Goal: Task Accomplishment & Management: Manage account settings

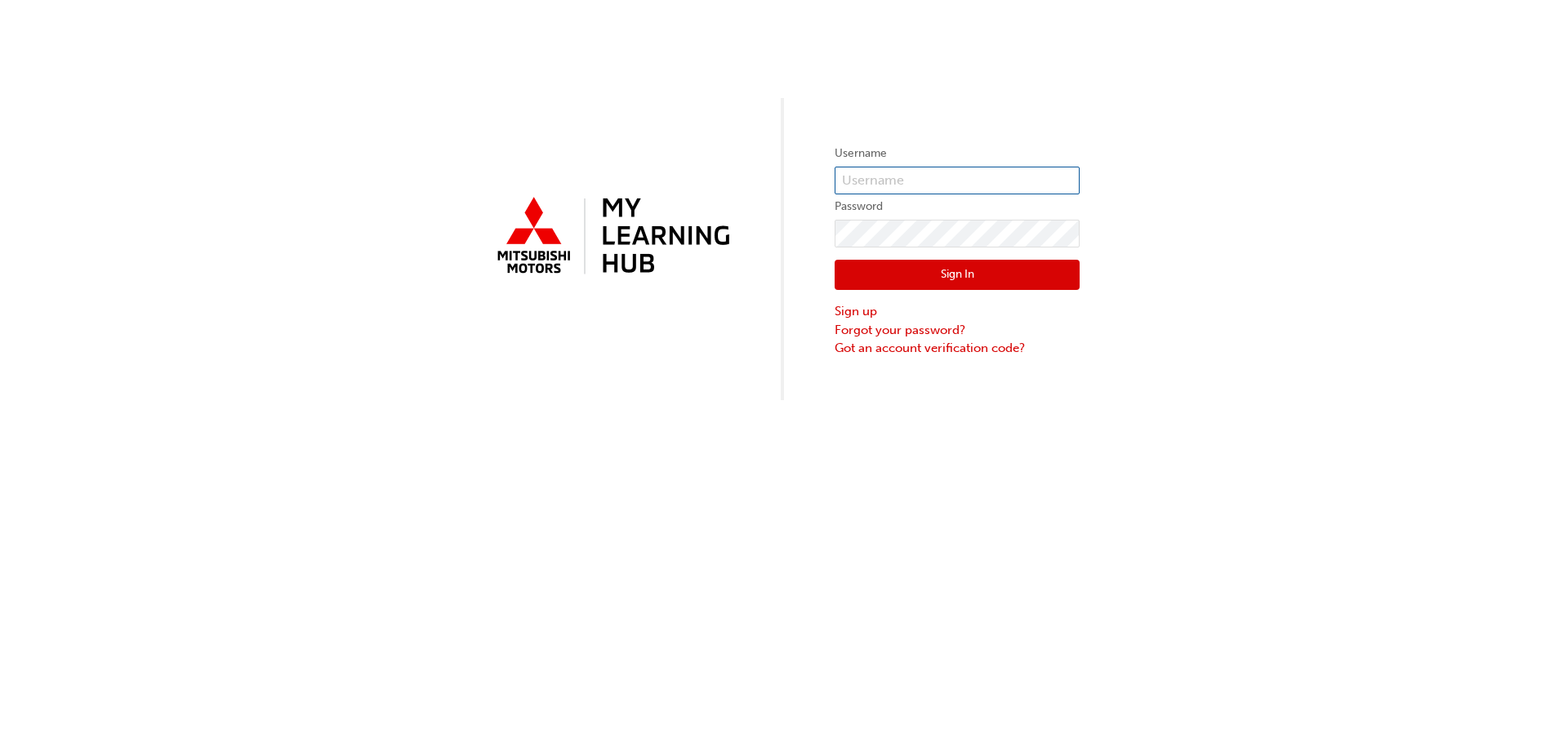
type input "allan.longo@westernmitsubishi.com.au"
click at [932, 277] on button "Sign In" at bounding box center [957, 275] width 245 height 31
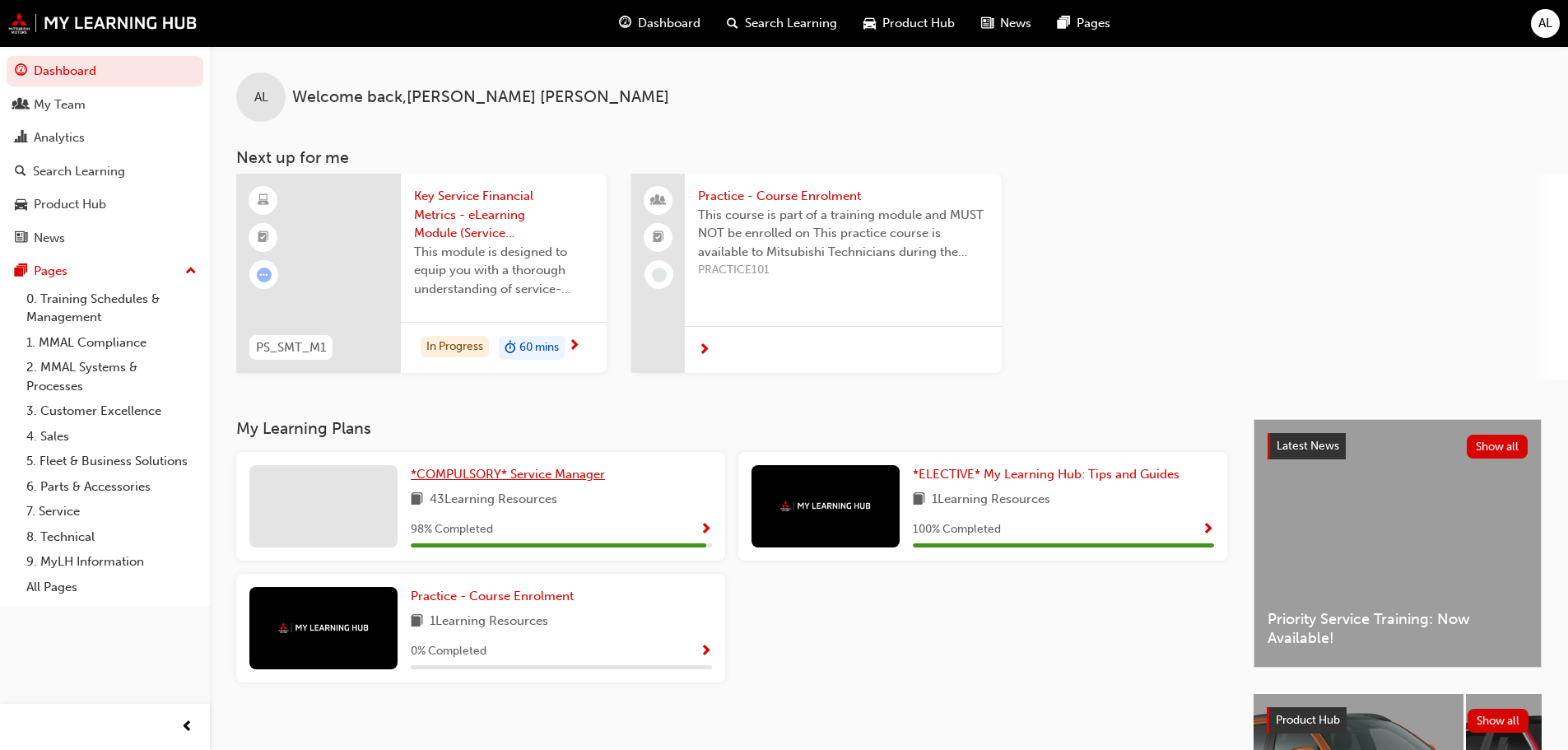
click at [480, 474] on span "*COMPULSORY* Service Manager" at bounding box center [507, 474] width 195 height 14
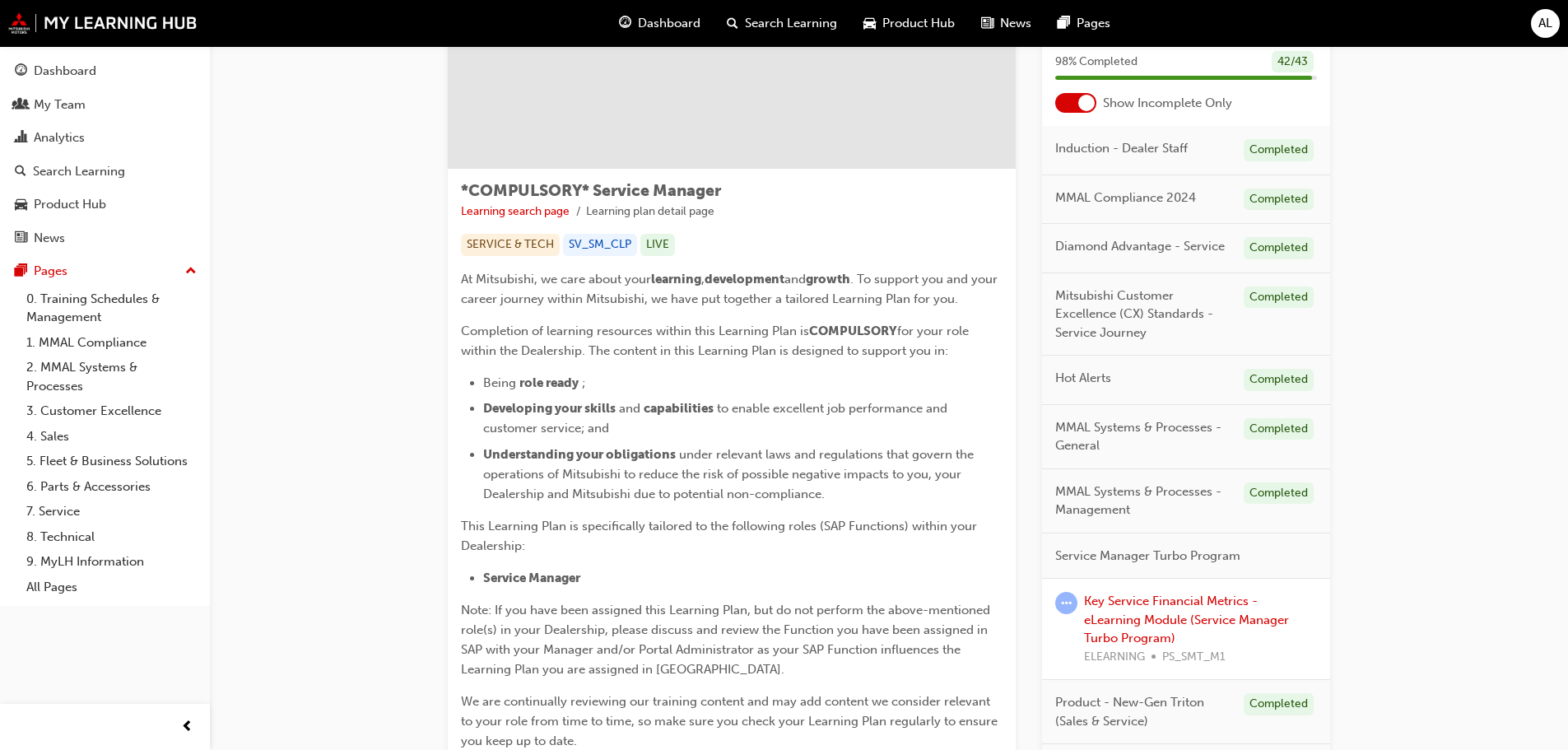
scroll to position [165, 0]
click at [1074, 100] on div at bounding box center [1076, 101] width 41 height 20
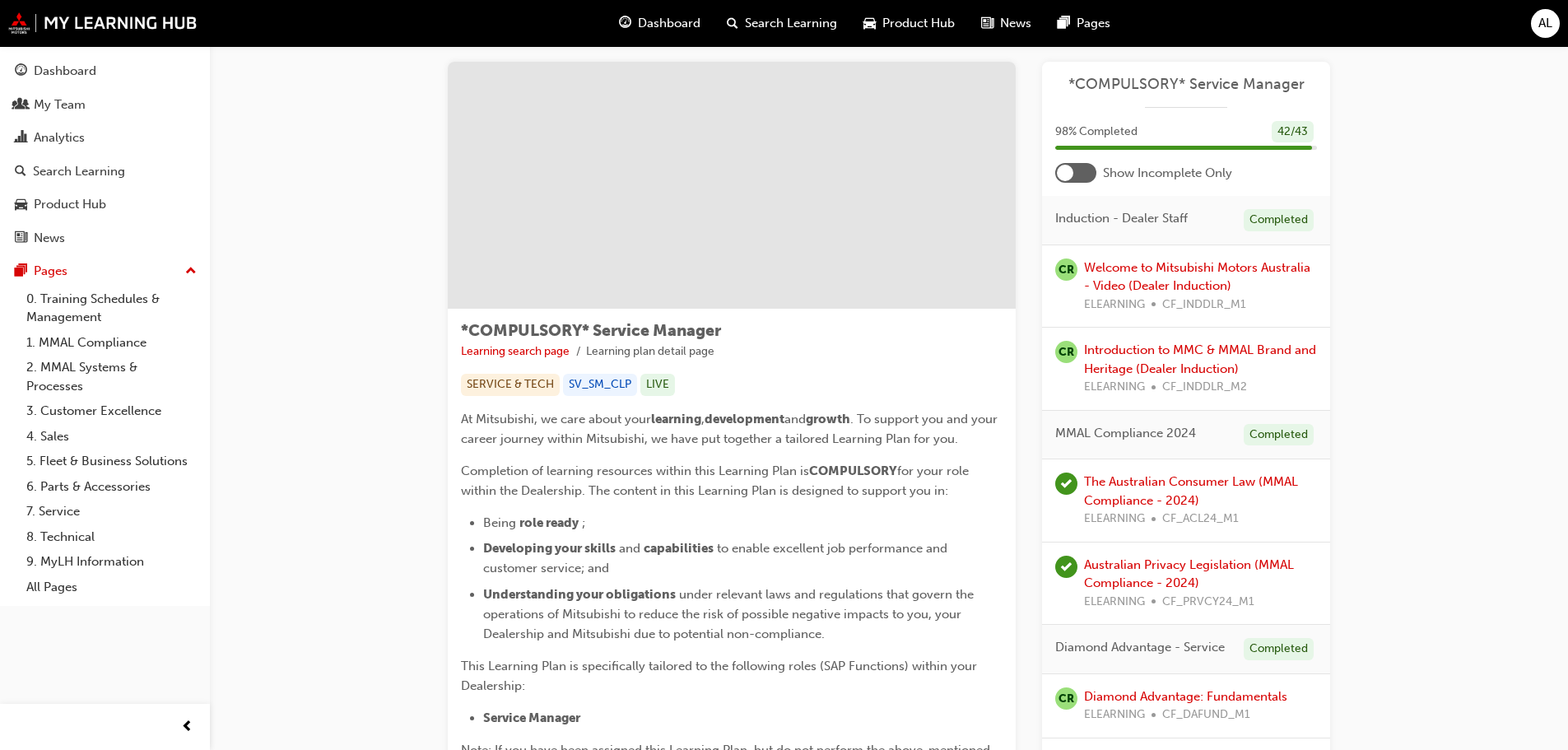
scroll to position [0, 0]
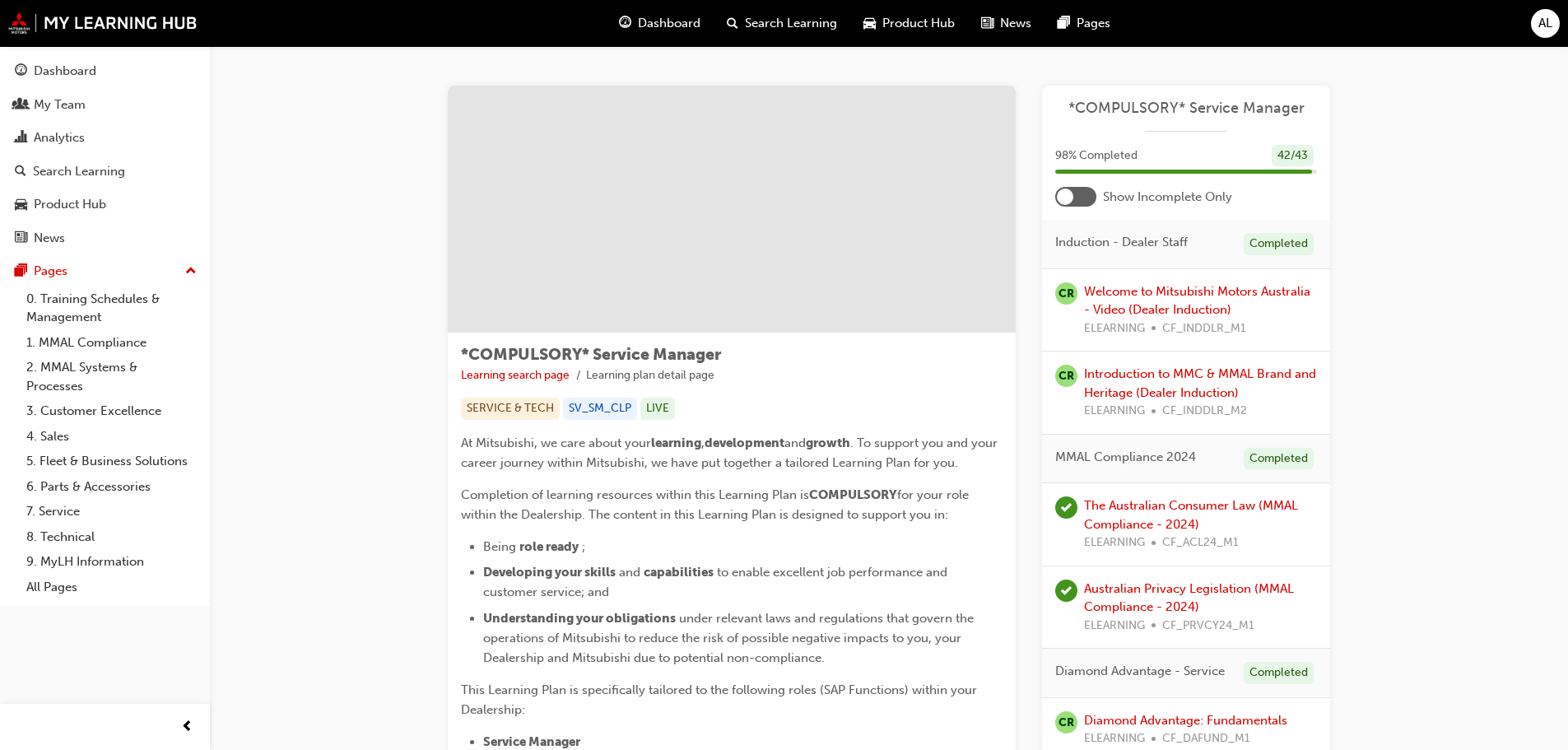
click at [1098, 192] on div "Show Incomplete Only" at bounding box center [1186, 196] width 288 height 20
click at [1084, 192] on div at bounding box center [1076, 196] width 41 height 20
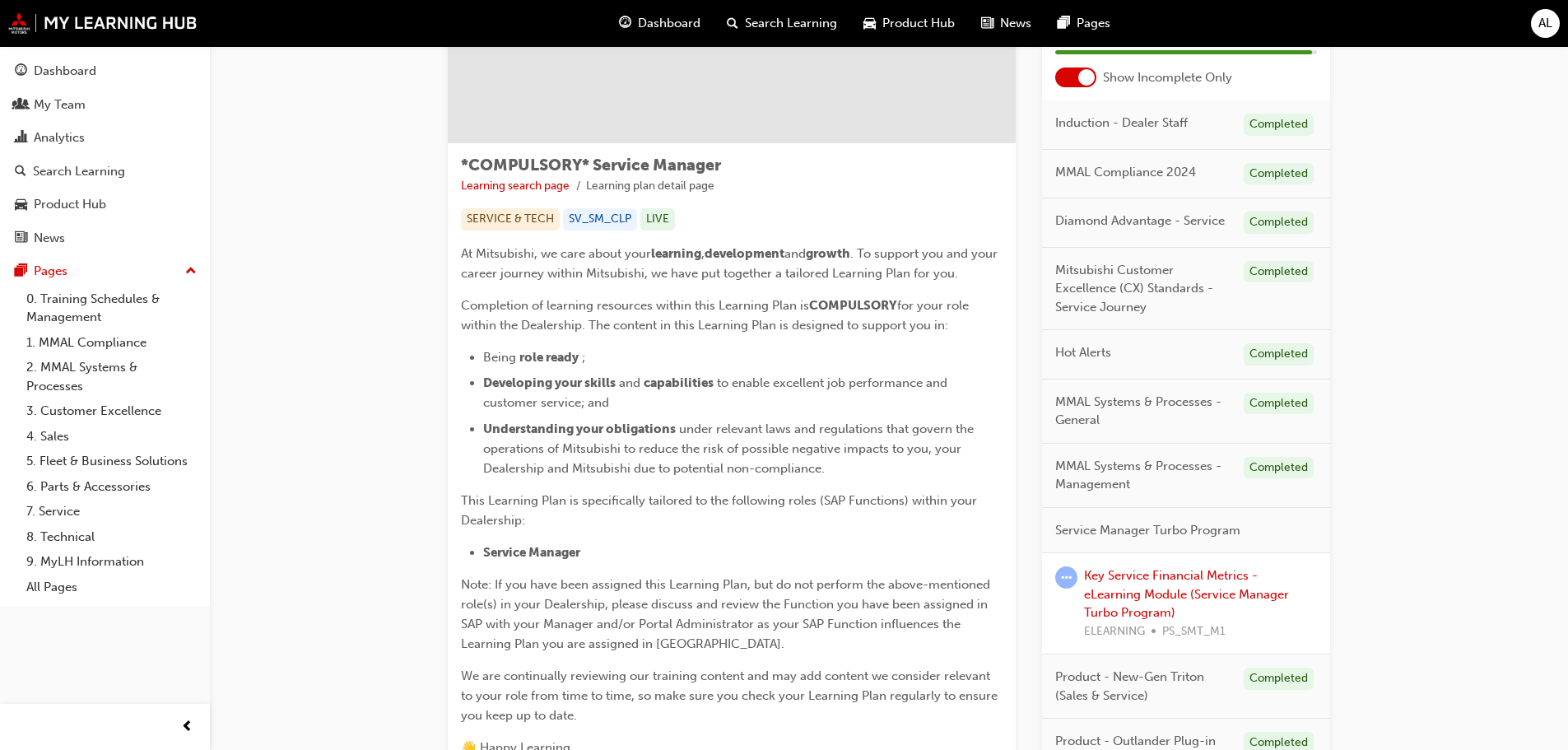
scroll to position [247, 0]
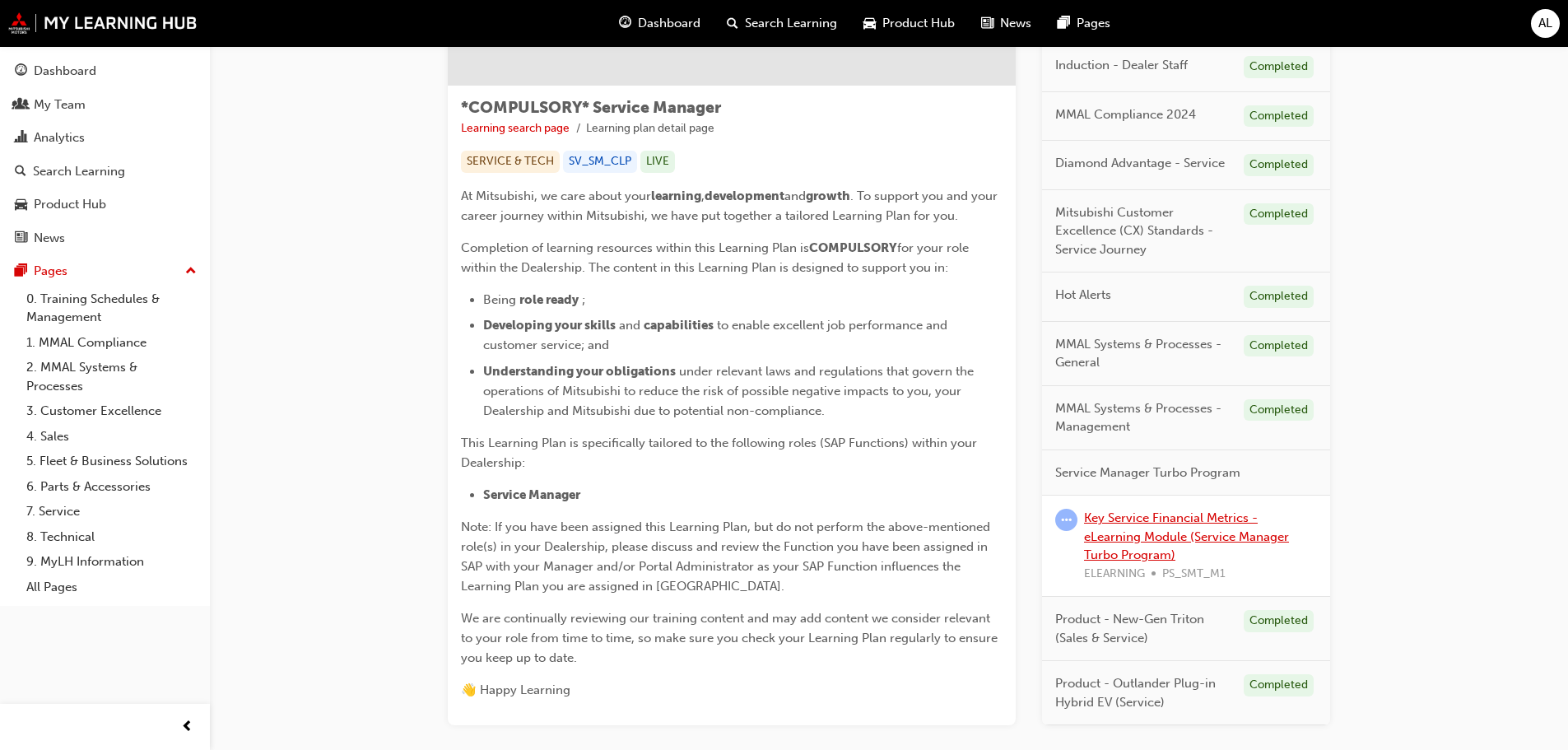
click at [1186, 536] on link "Key Service Financial Metrics - eLearning Module (Service Manager Turbo Program)" at bounding box center [1186, 537] width 205 height 52
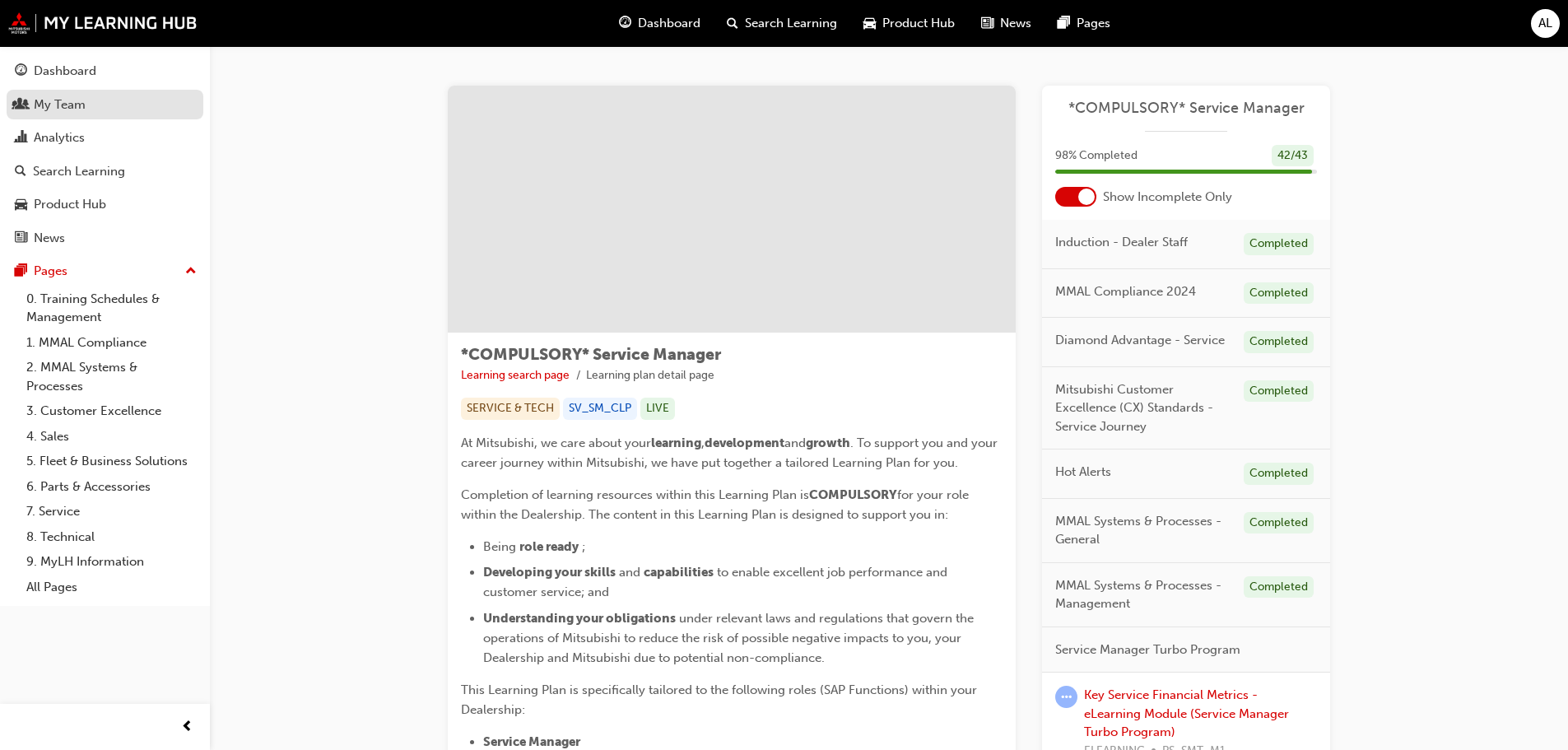
click at [50, 105] on div "My Team" at bounding box center [59, 105] width 52 height 19
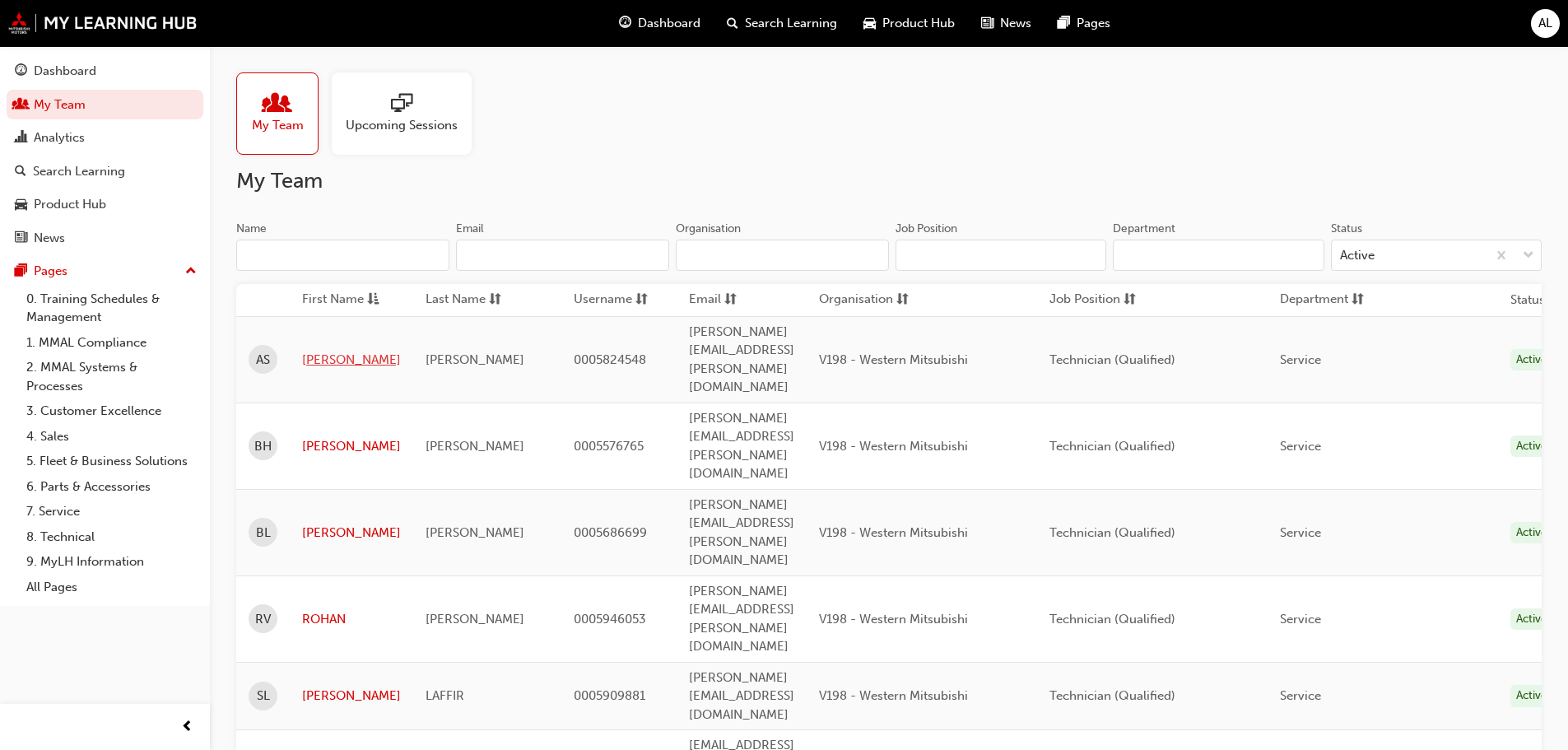
click at [338, 351] on link "[PERSON_NAME]" at bounding box center [351, 361] width 99 height 19
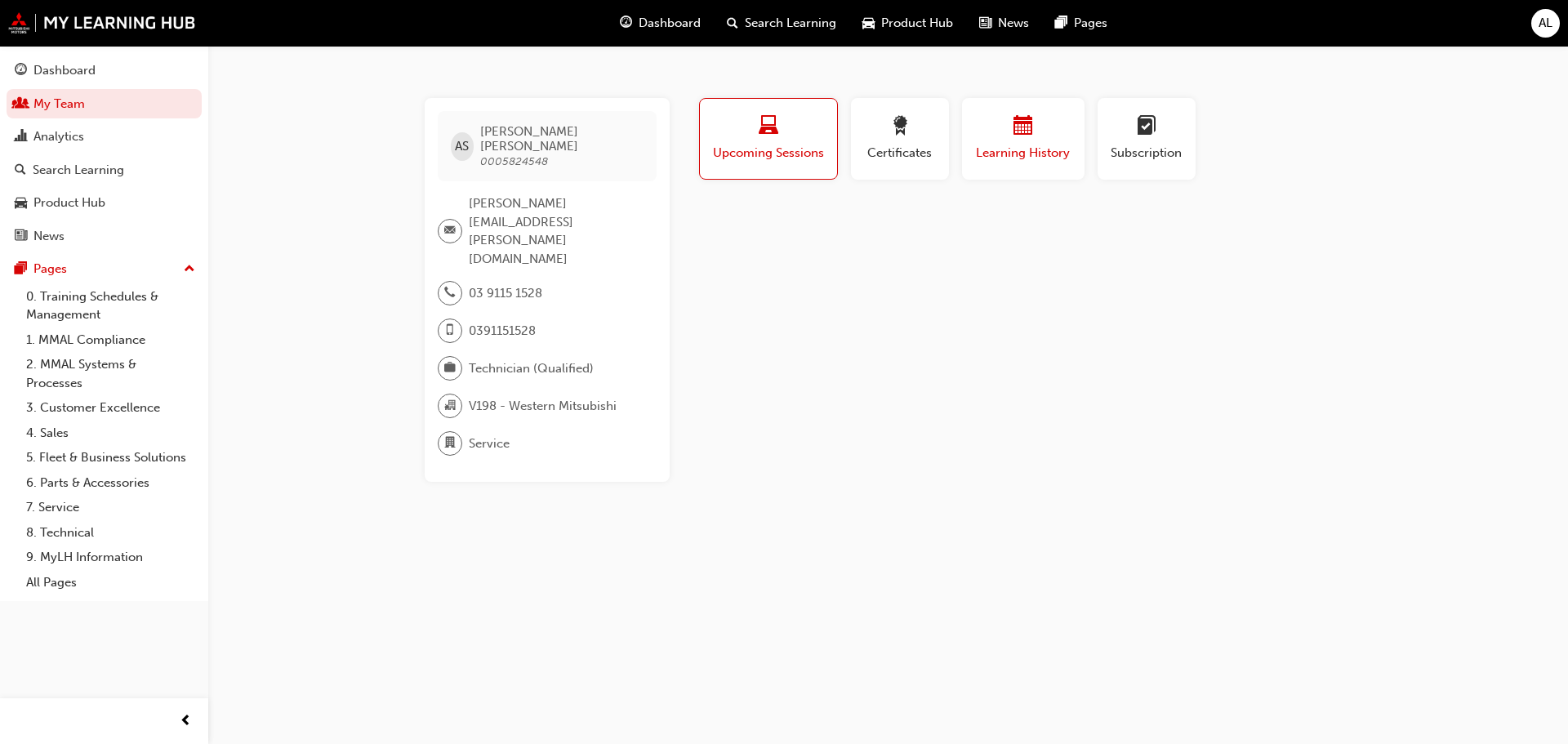
click at [1004, 150] on span "Learning History" at bounding box center [1023, 153] width 98 height 19
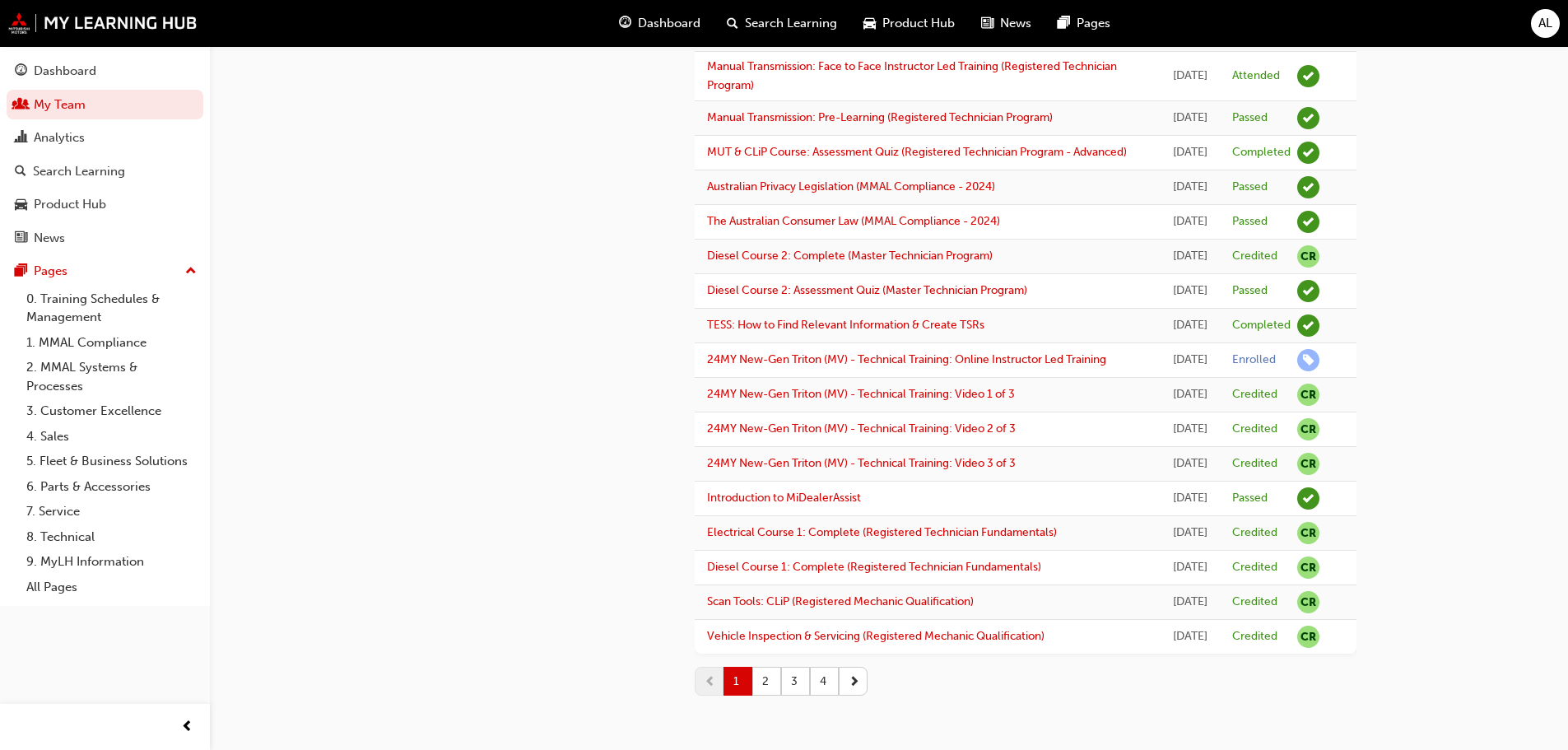
scroll to position [2024, 0]
click at [767, 680] on button "2" at bounding box center [767, 682] width 29 height 29
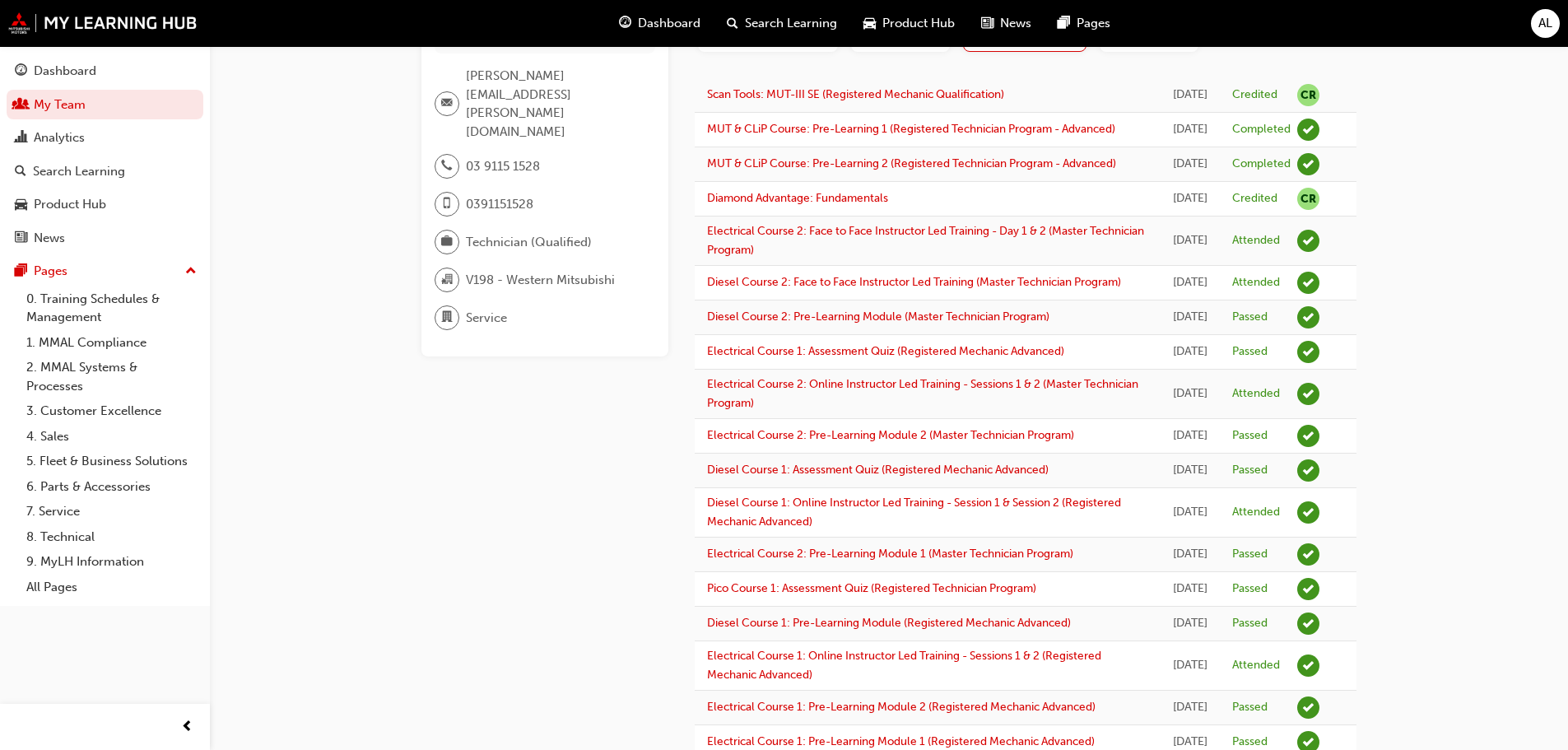
scroll to position [0, 0]
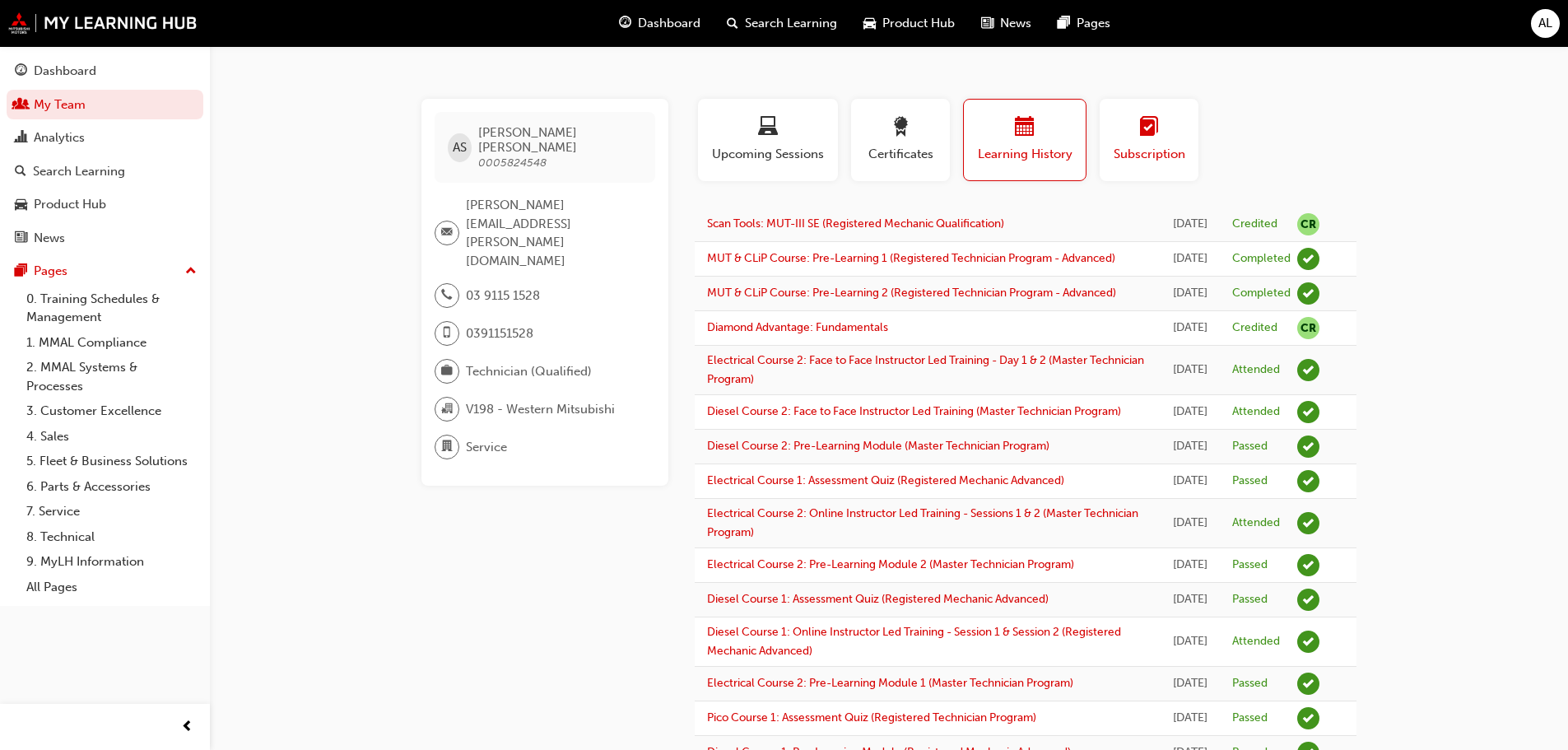
click at [1126, 139] on div "button" at bounding box center [1149, 130] width 74 height 26
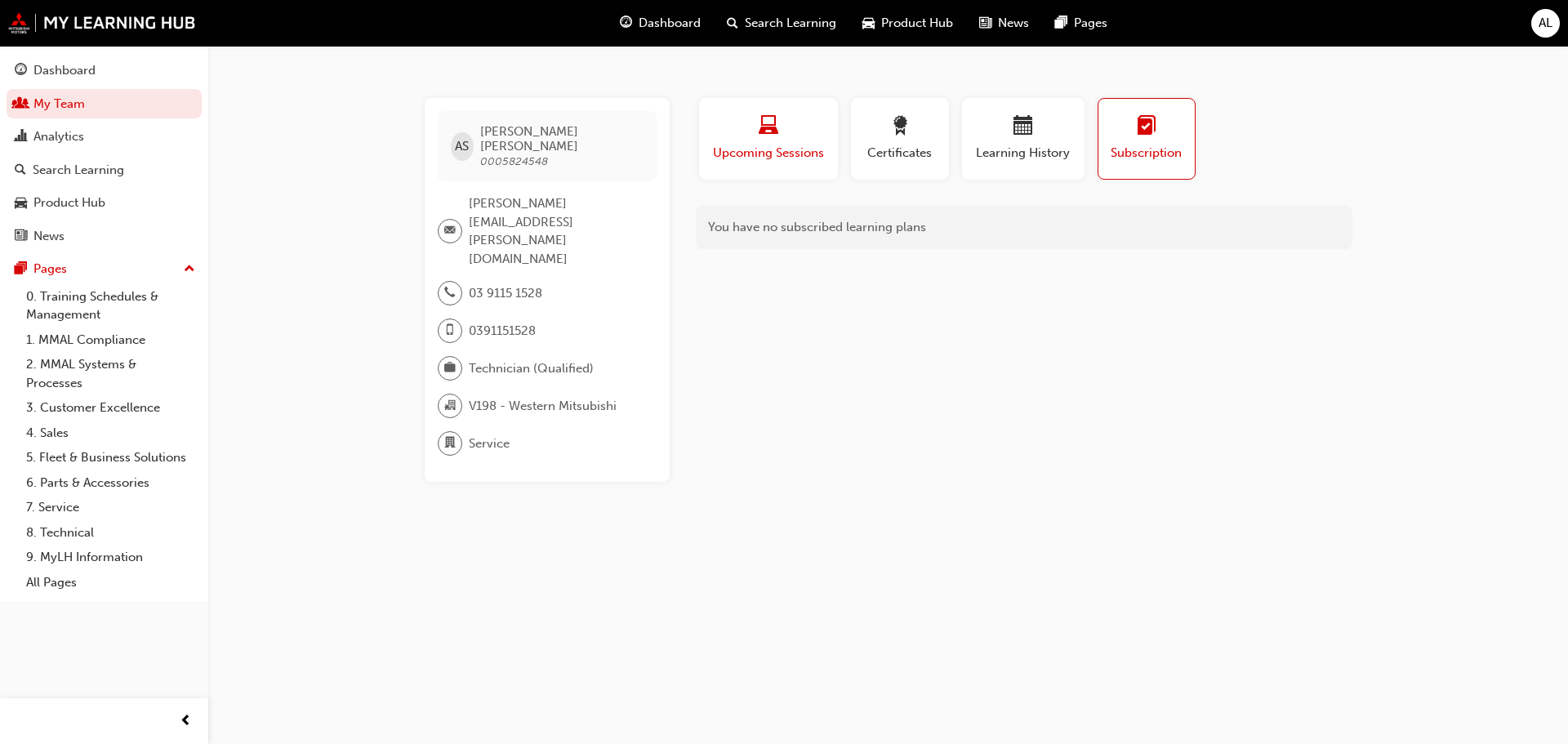
click at [752, 121] on div "button" at bounding box center [769, 129] width 115 height 25
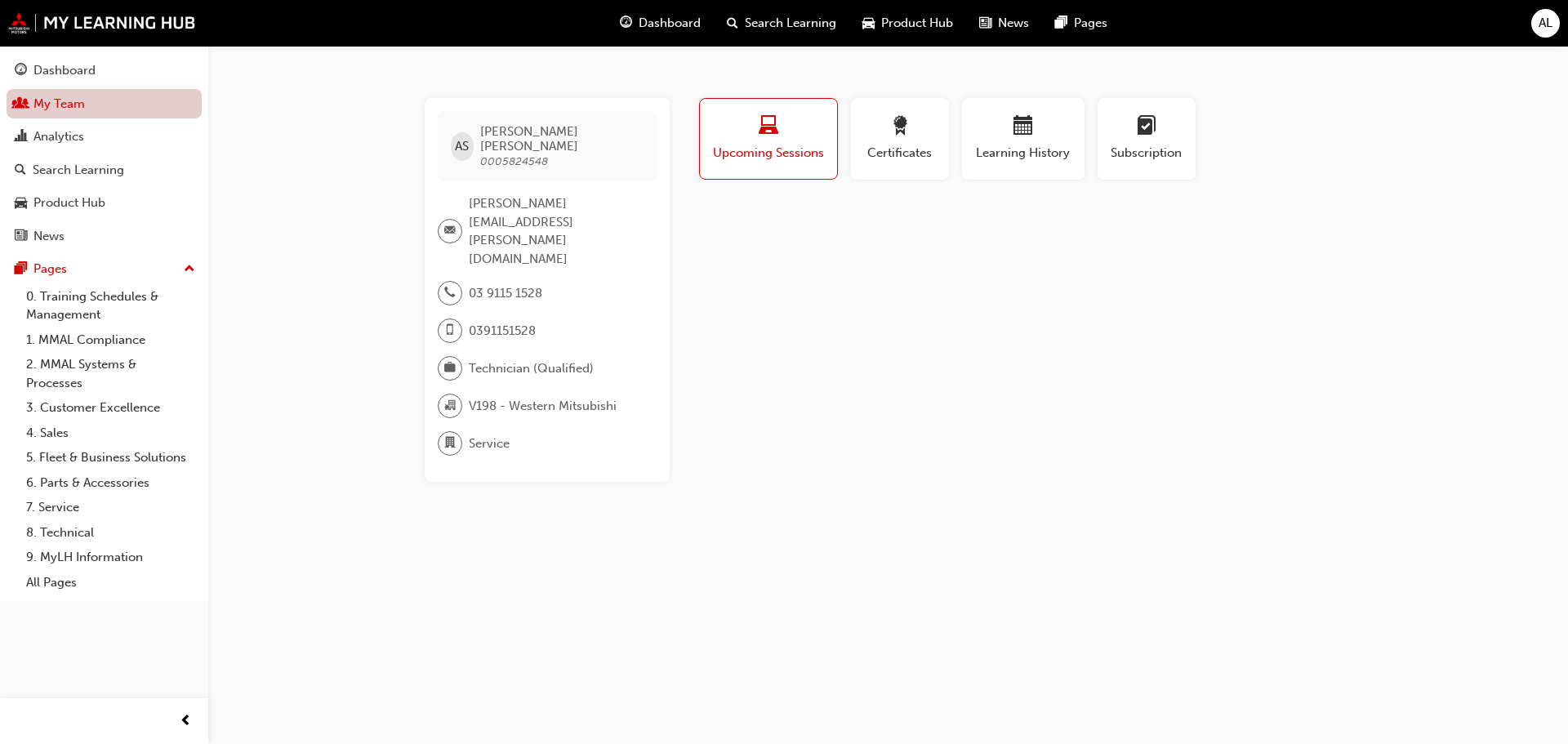
click at [63, 104] on link "My Team" at bounding box center [104, 105] width 195 height 30
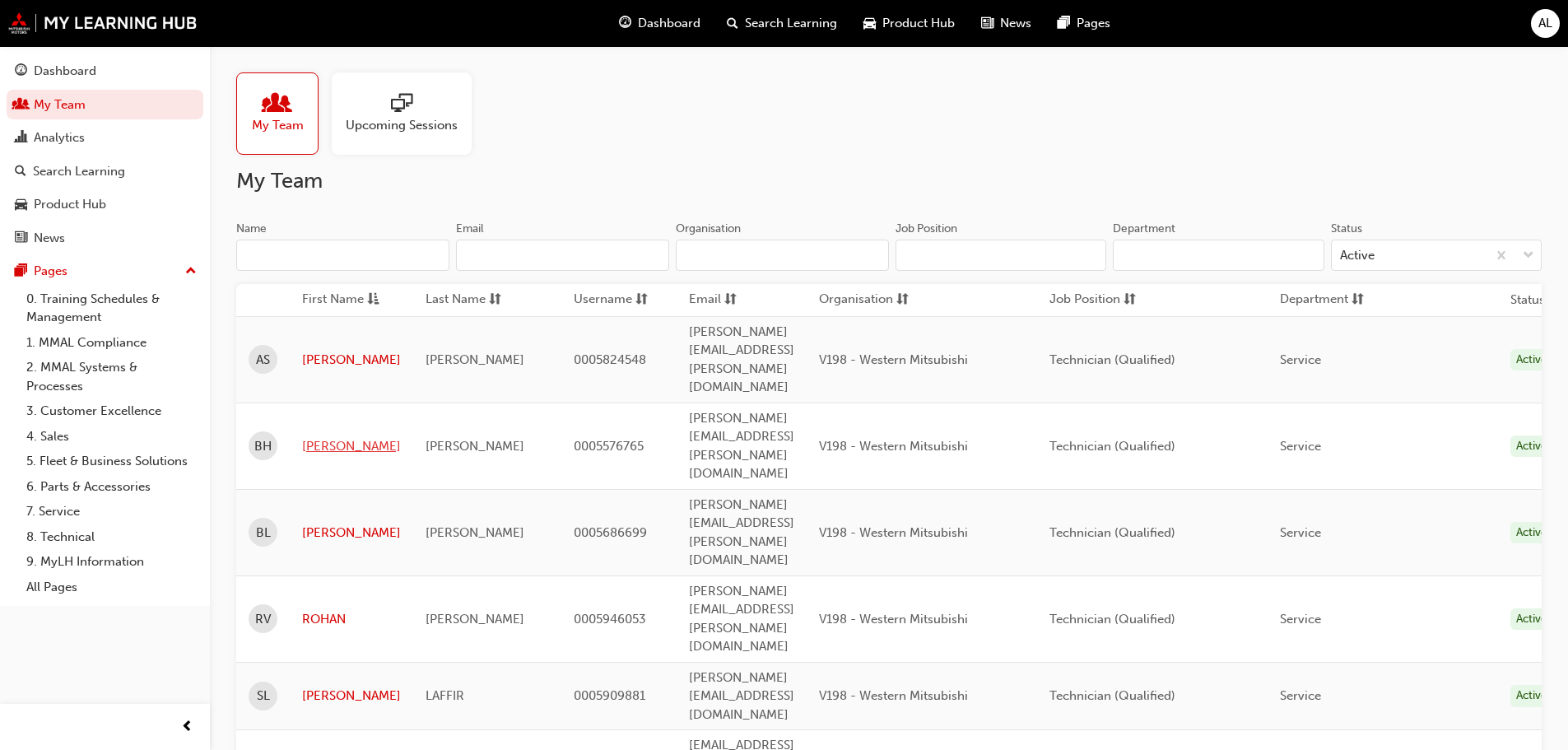
click at [342, 437] on link "[PERSON_NAME]" at bounding box center [351, 446] width 99 height 19
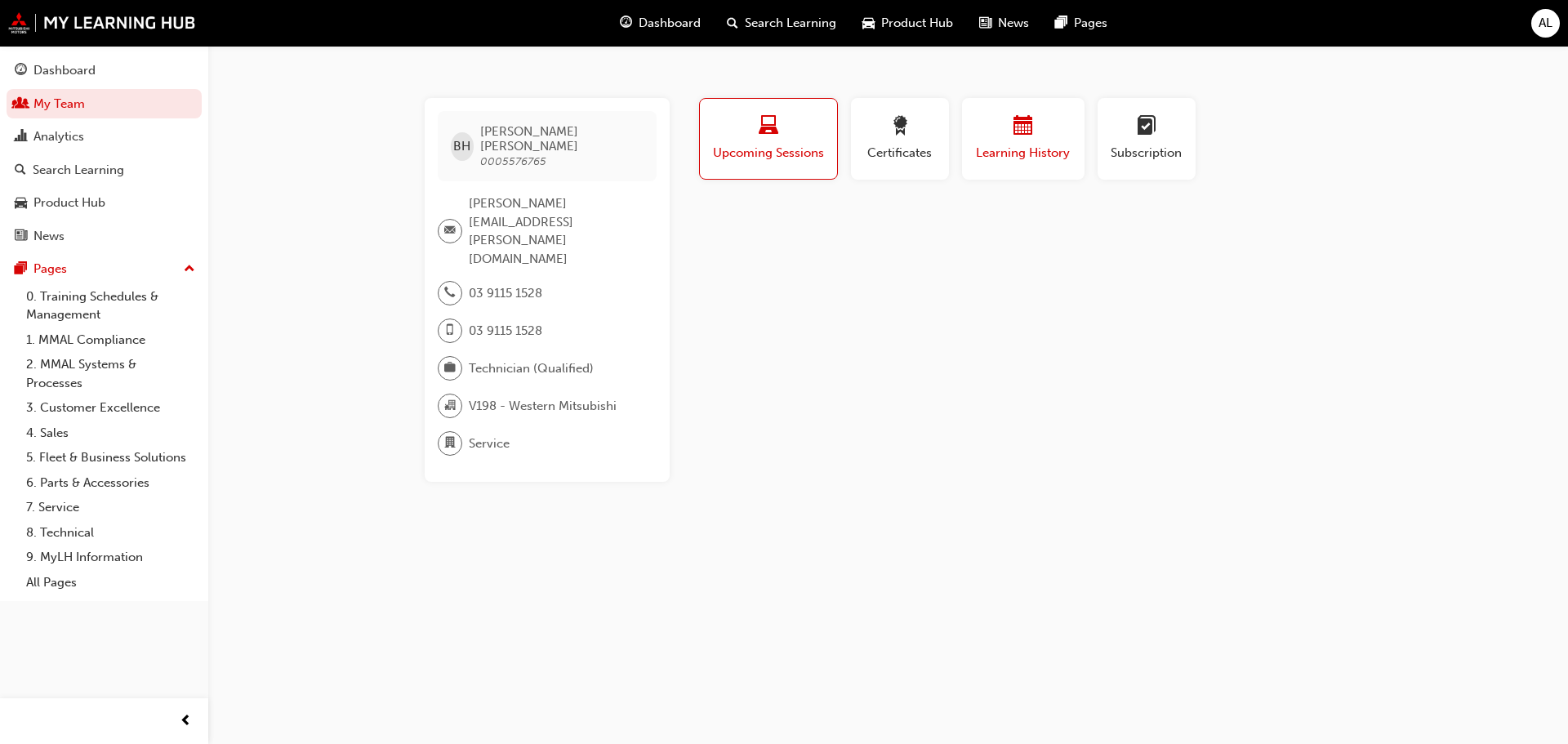
drag, startPoint x: 1029, startPoint y: 137, endPoint x: 1035, endPoint y: 145, distance: 10.0
click at [1031, 137] on span "calendar-icon" at bounding box center [1023, 127] width 19 height 22
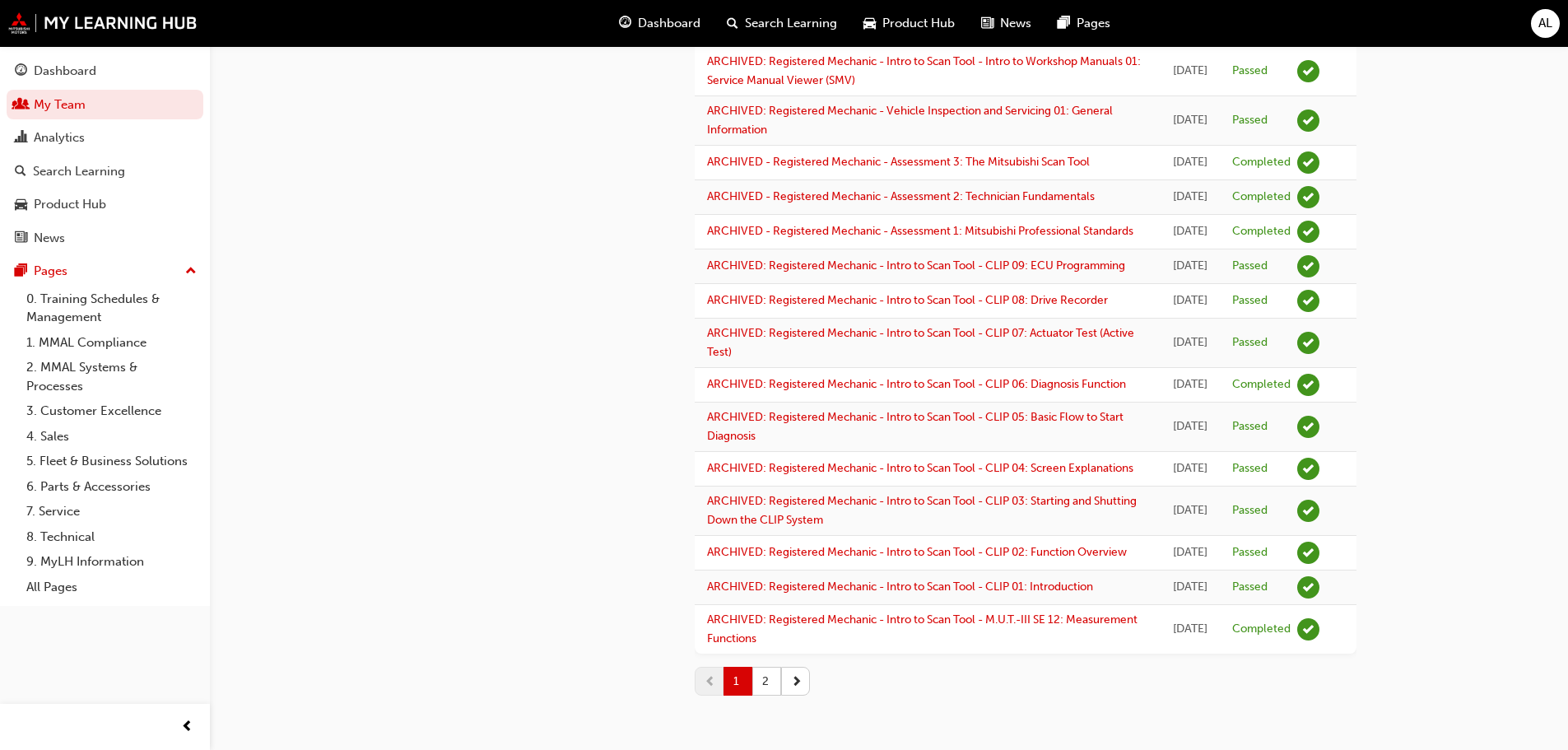
scroll to position [2024, 0]
click at [773, 673] on button "2" at bounding box center [767, 682] width 29 height 29
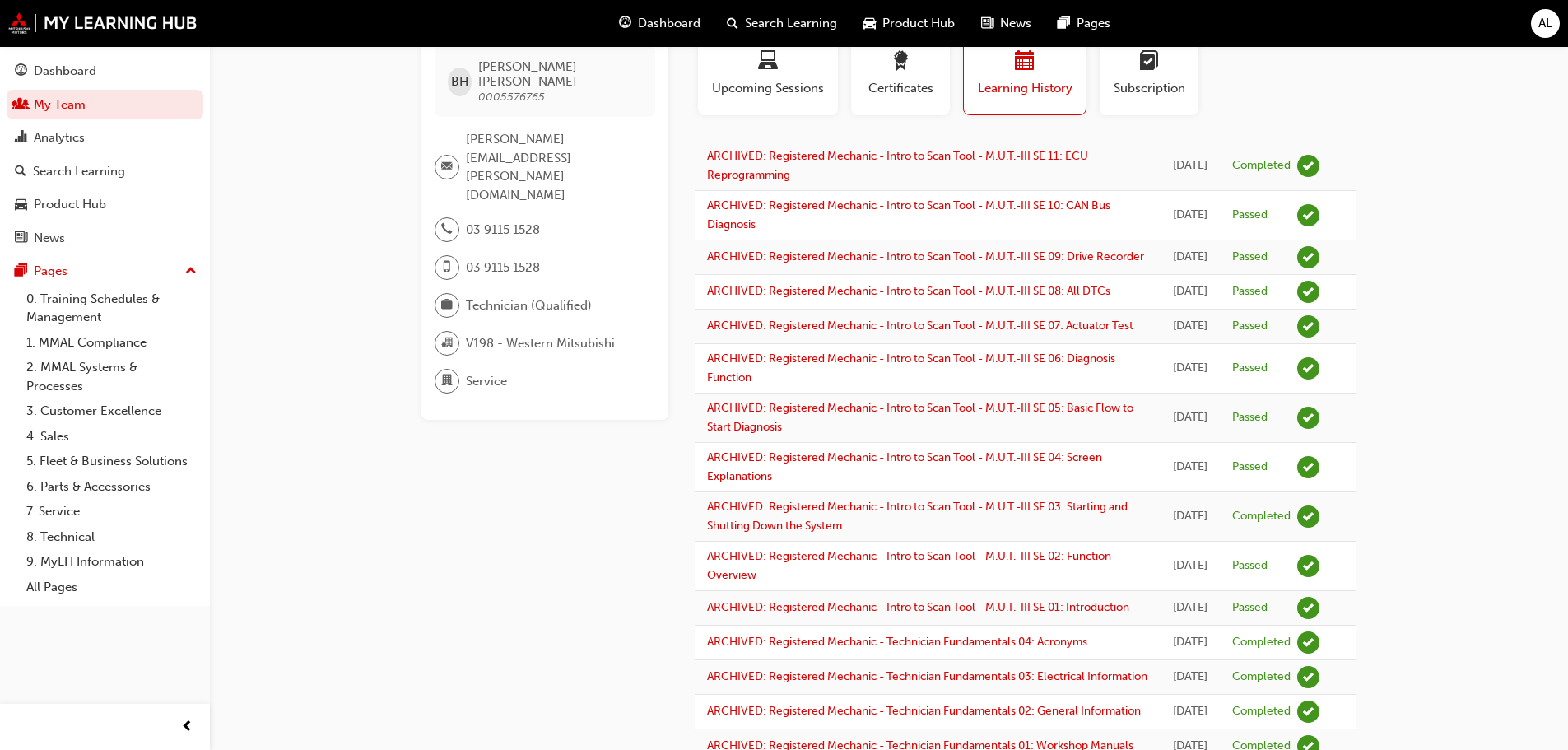
scroll to position [0, 0]
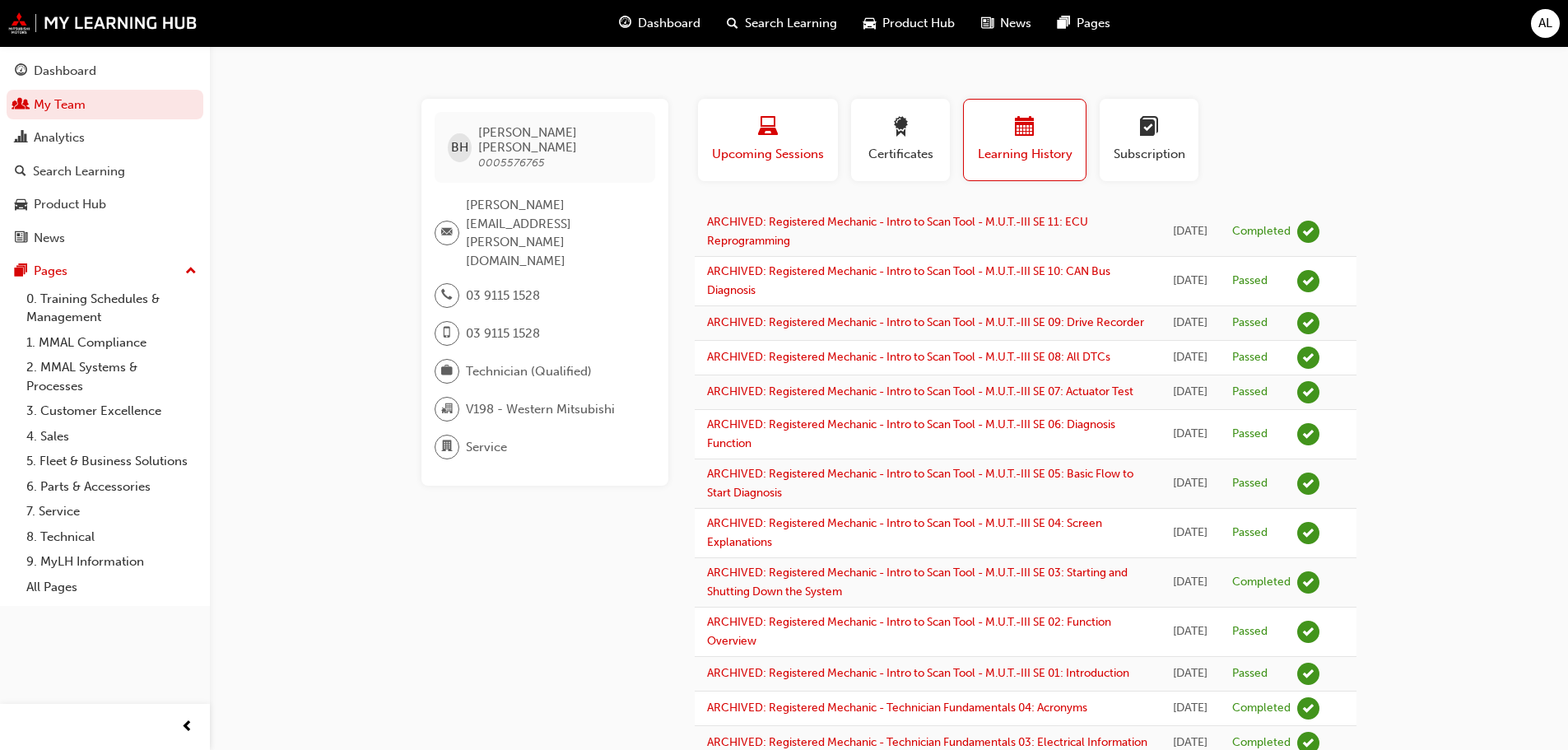
click at [792, 139] on div "button" at bounding box center [768, 130] width 116 height 26
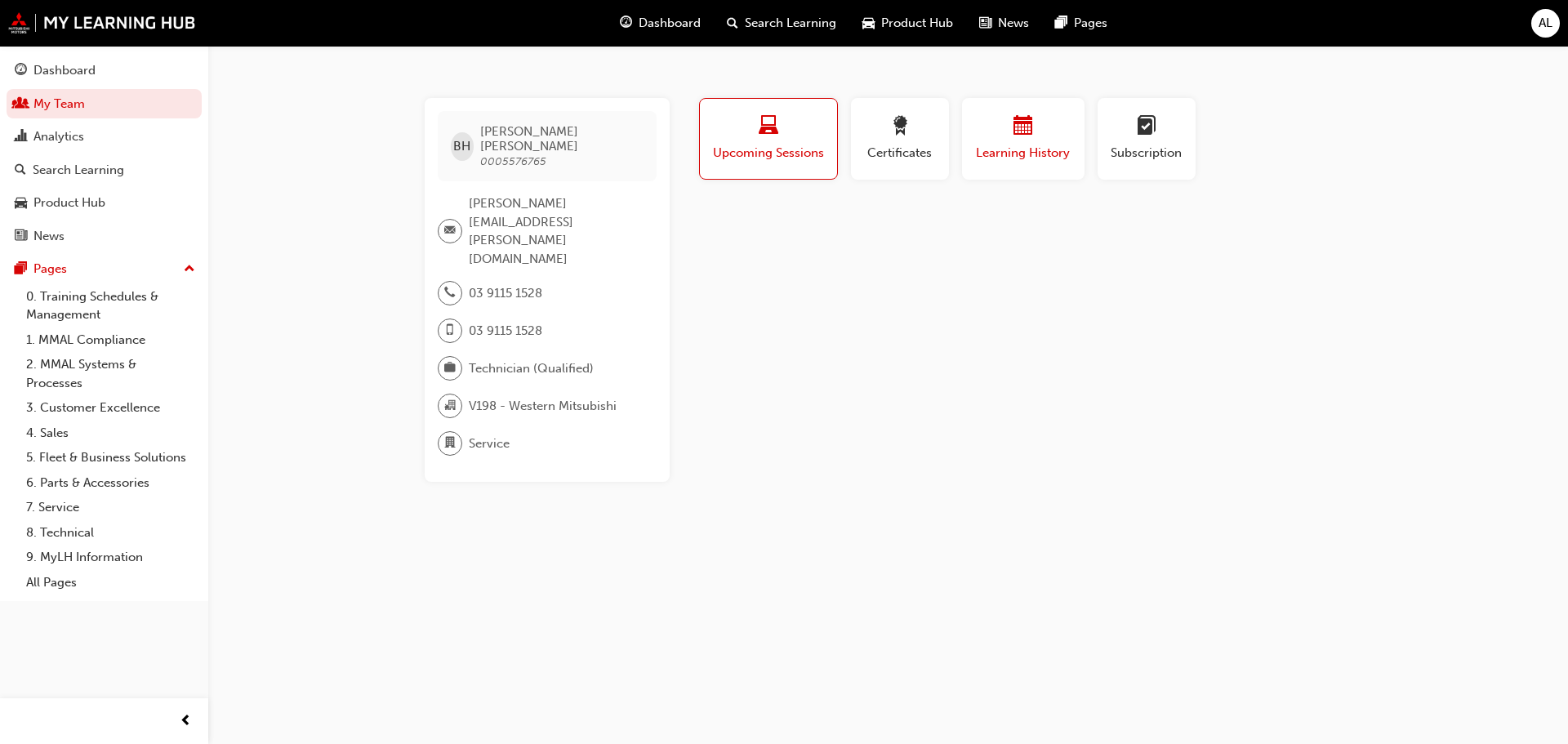
click at [1010, 132] on div "button" at bounding box center [1023, 129] width 98 height 25
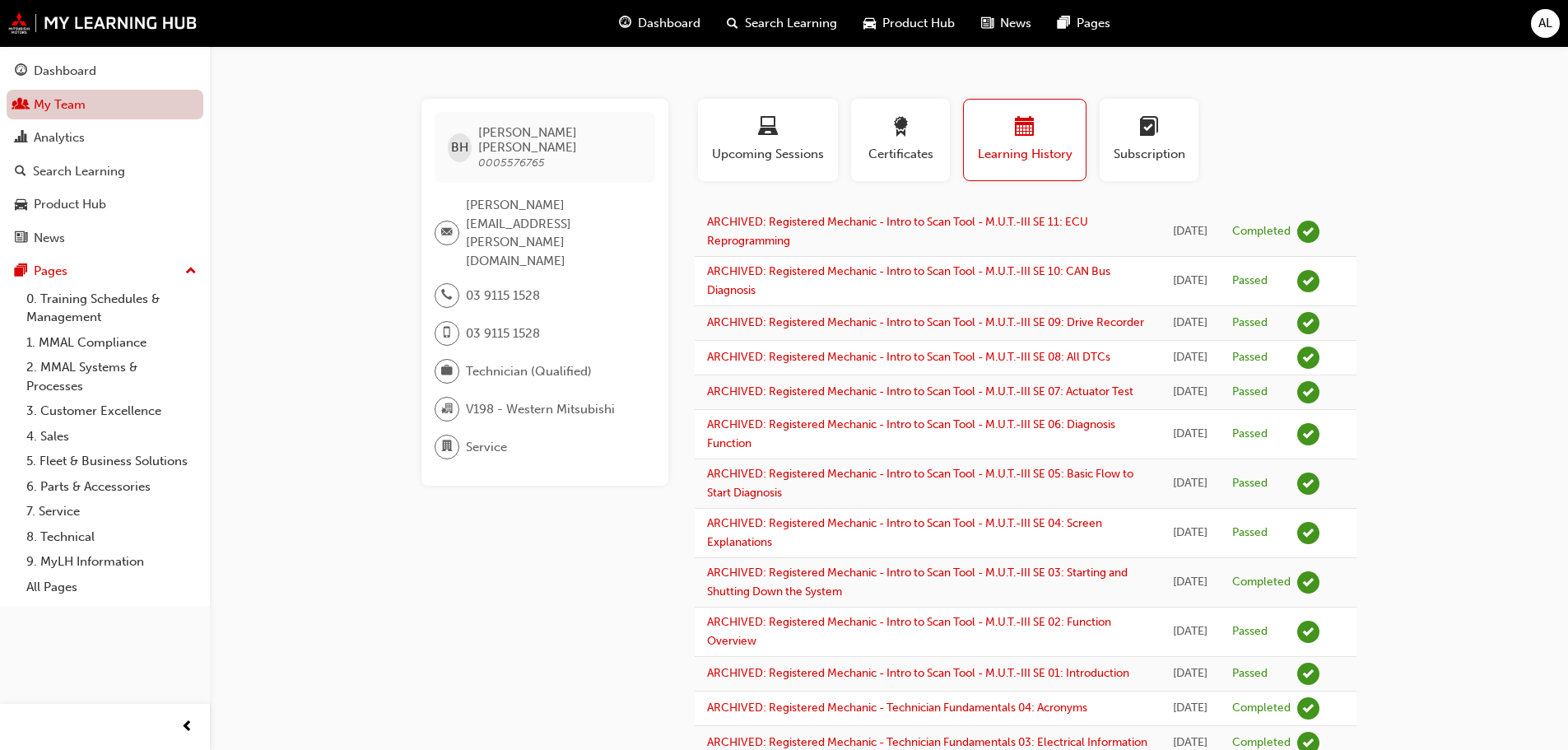
click at [81, 105] on link "My Team" at bounding box center [105, 105] width 196 height 31
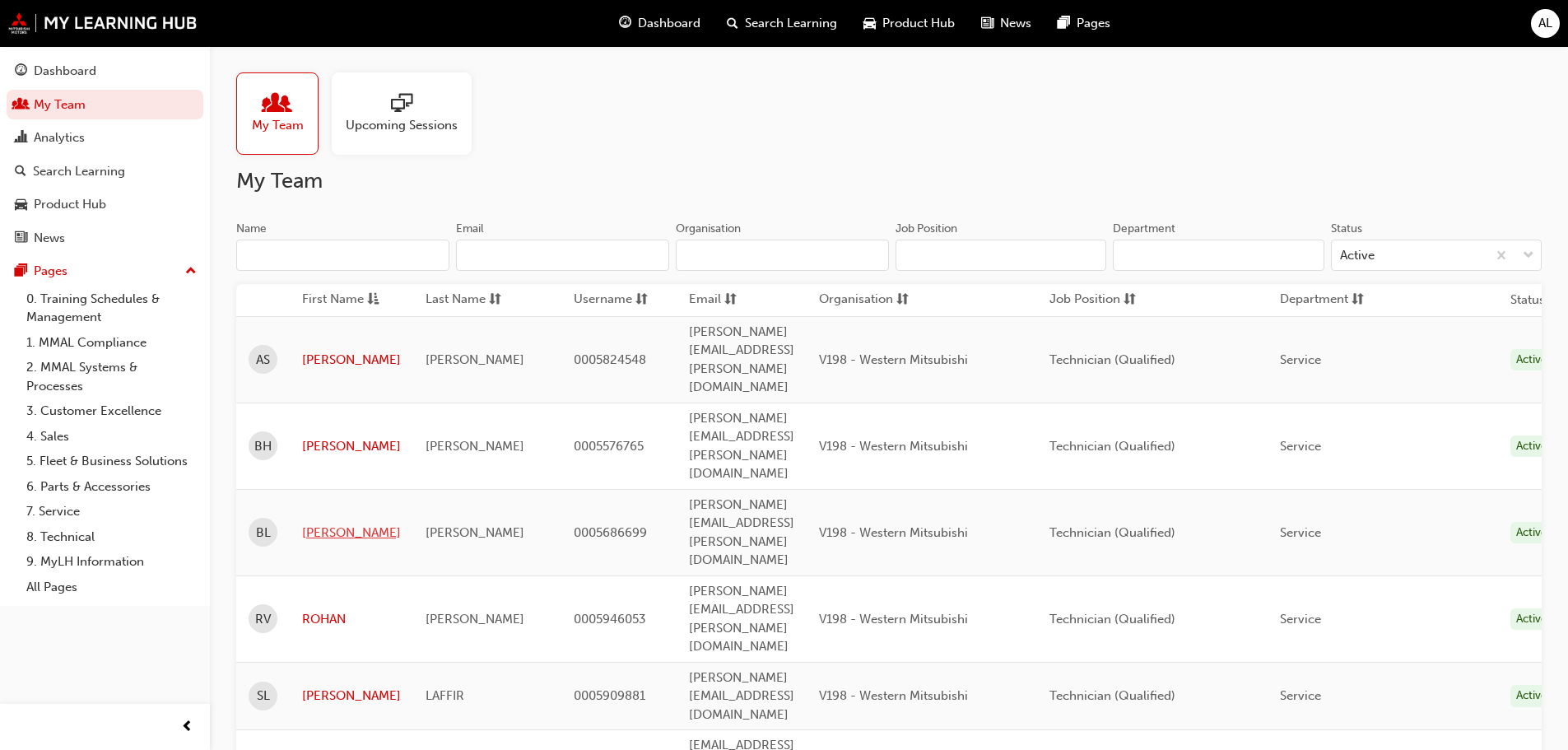
click at [315, 524] on link "[PERSON_NAME]" at bounding box center [351, 533] width 99 height 19
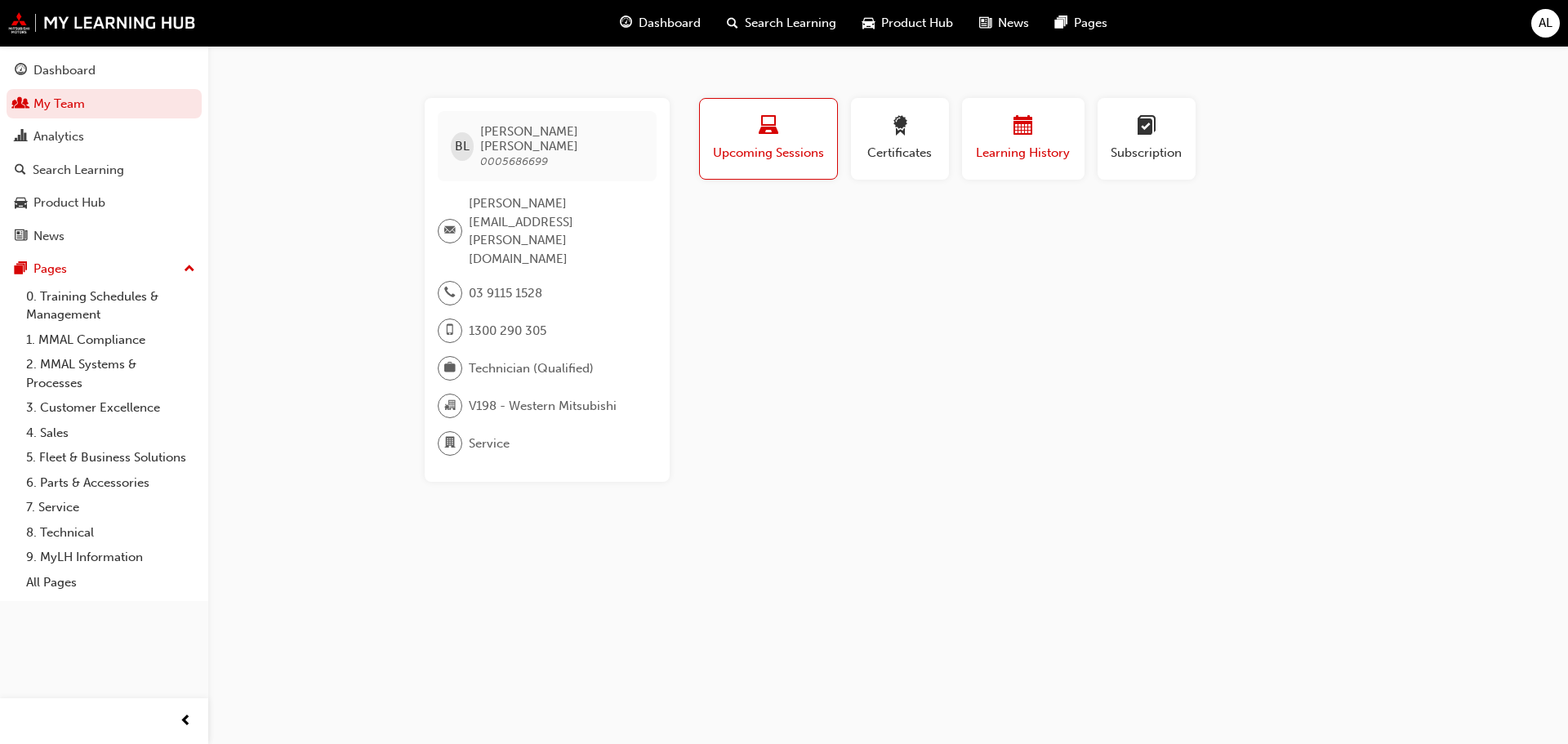
click at [997, 146] on span "Learning History" at bounding box center [1023, 153] width 98 height 19
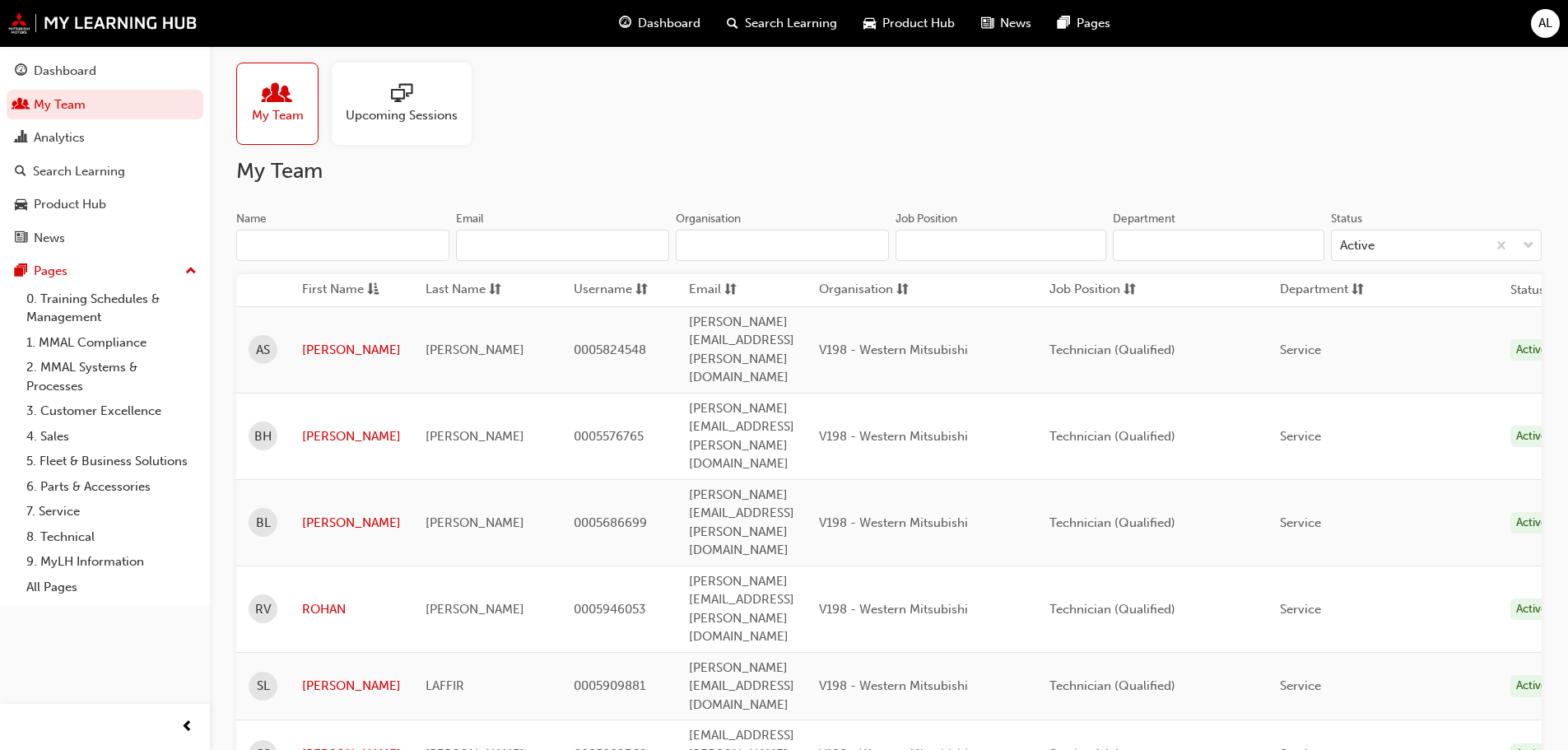
scroll to position [13, 0]
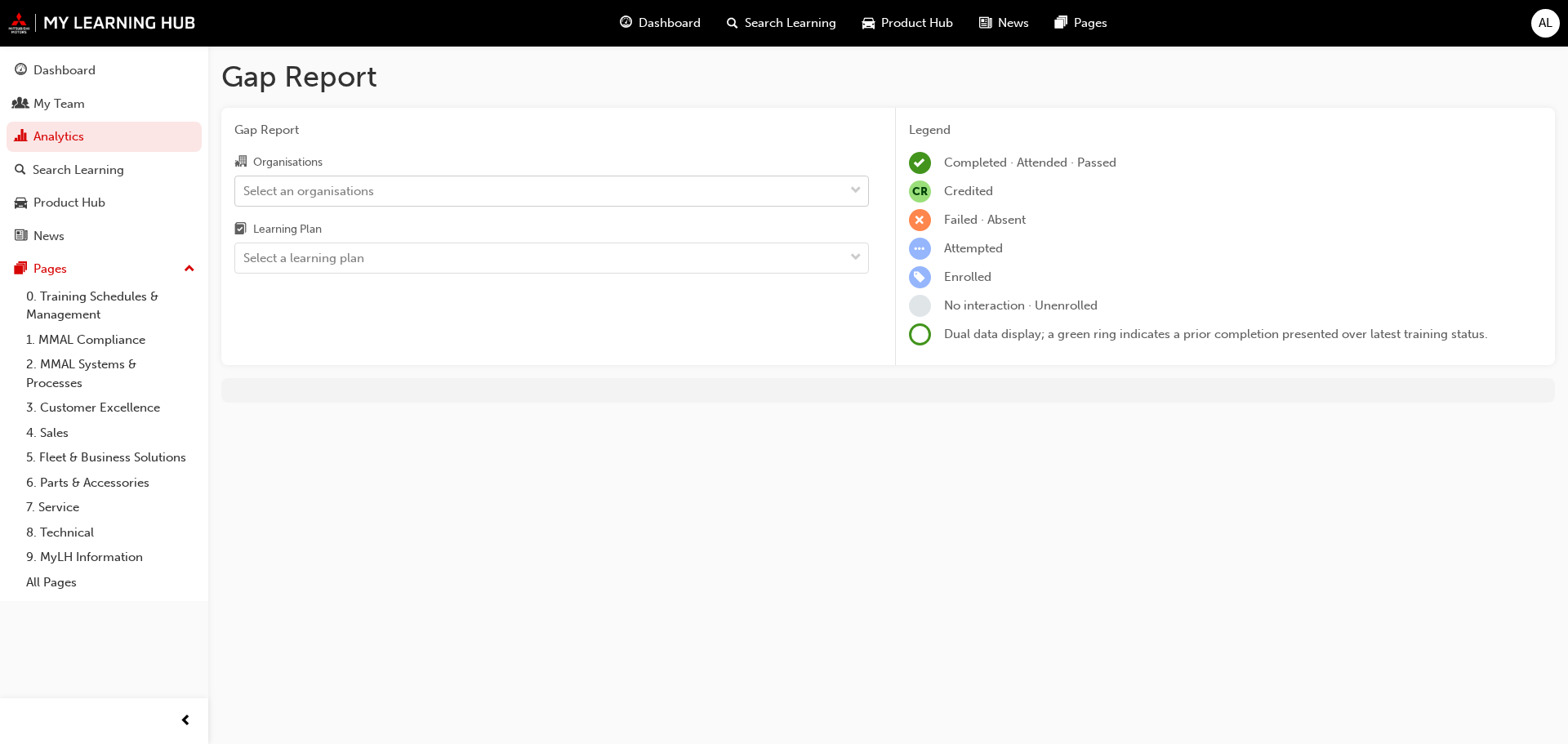
click at [586, 193] on div "Select an organisations" at bounding box center [540, 191] width 609 height 29
click at [245, 193] on input "Organisations Select an organisations" at bounding box center [244, 190] width 2 height 13
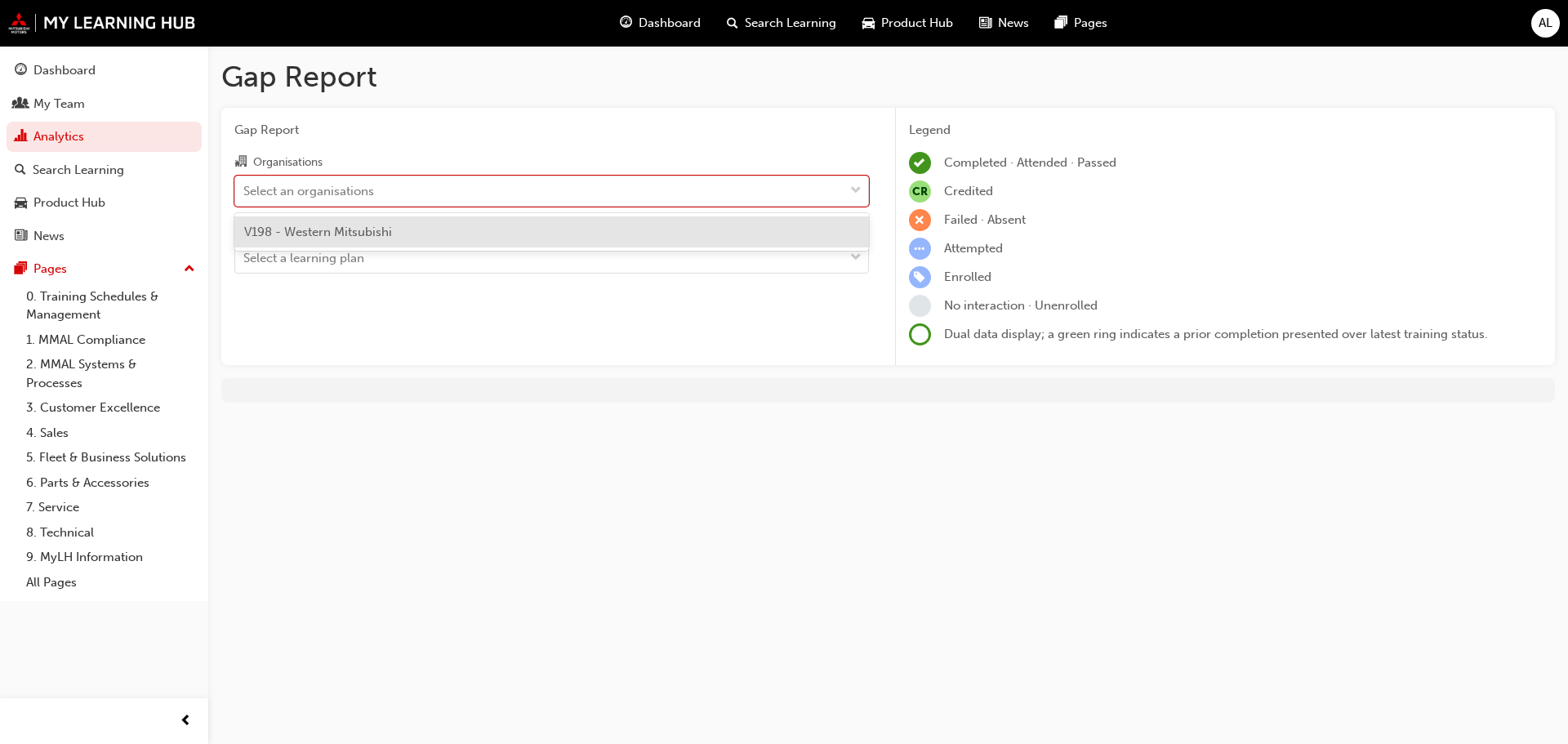
click at [433, 225] on div "V198 - Western Mitsubishi" at bounding box center [551, 233] width 635 height 32
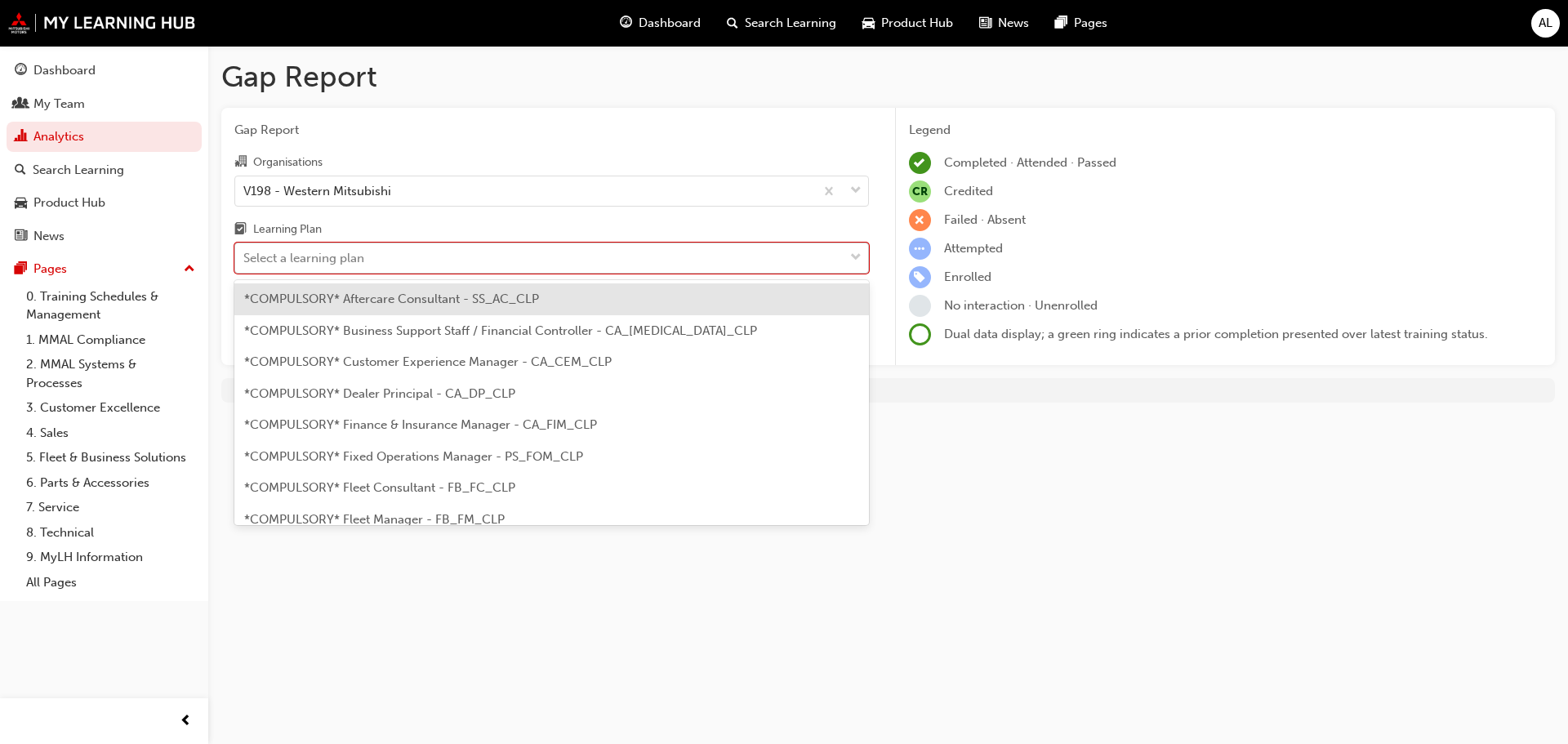
click at [422, 265] on div "Select a learning plan" at bounding box center [540, 259] width 609 height 29
click at [245, 265] on input "Learning Plan option *COMPULSORY* Aftercare Consultant - SS_AC_CLP focused, 1 o…" at bounding box center [244, 257] width 2 height 13
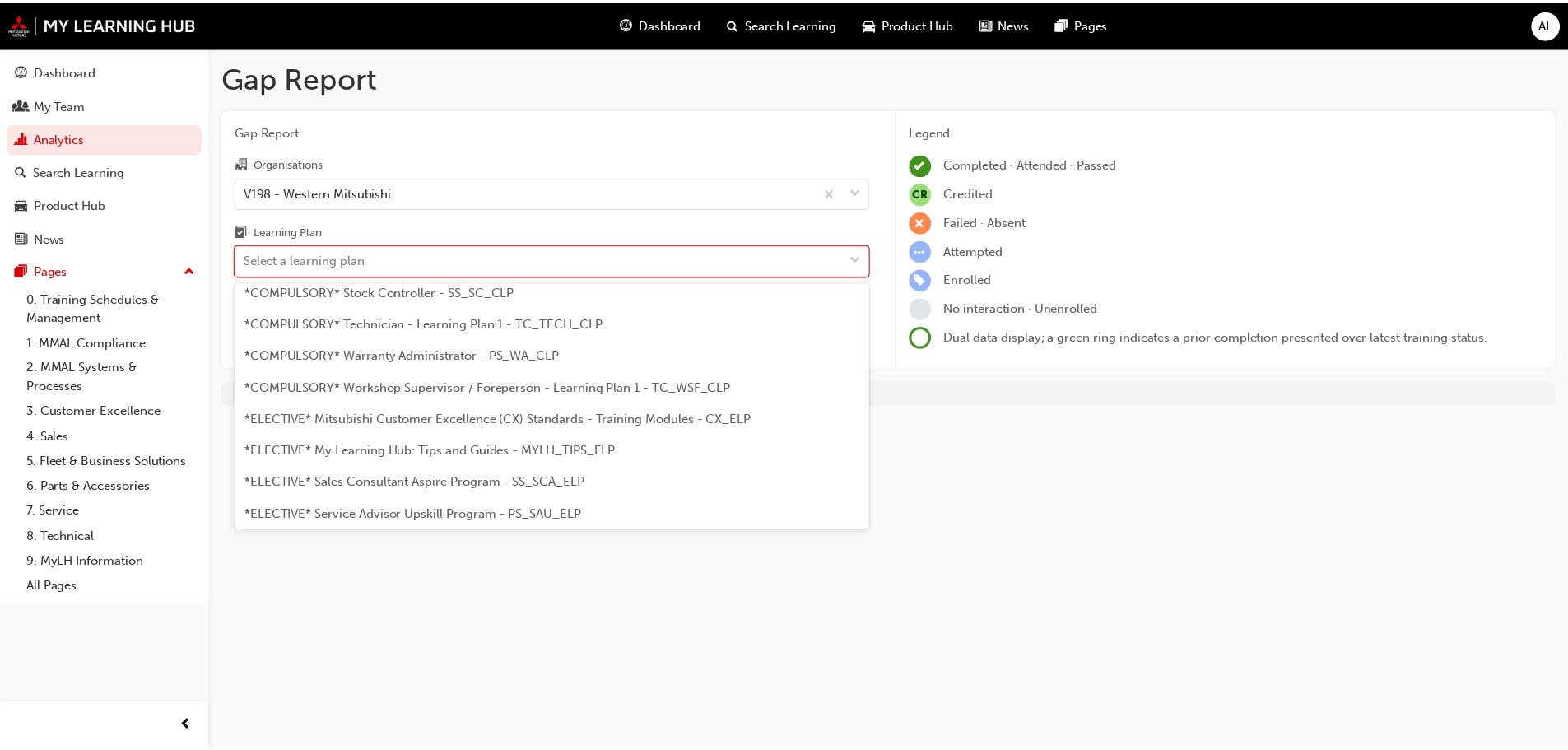
scroll to position [659, 0]
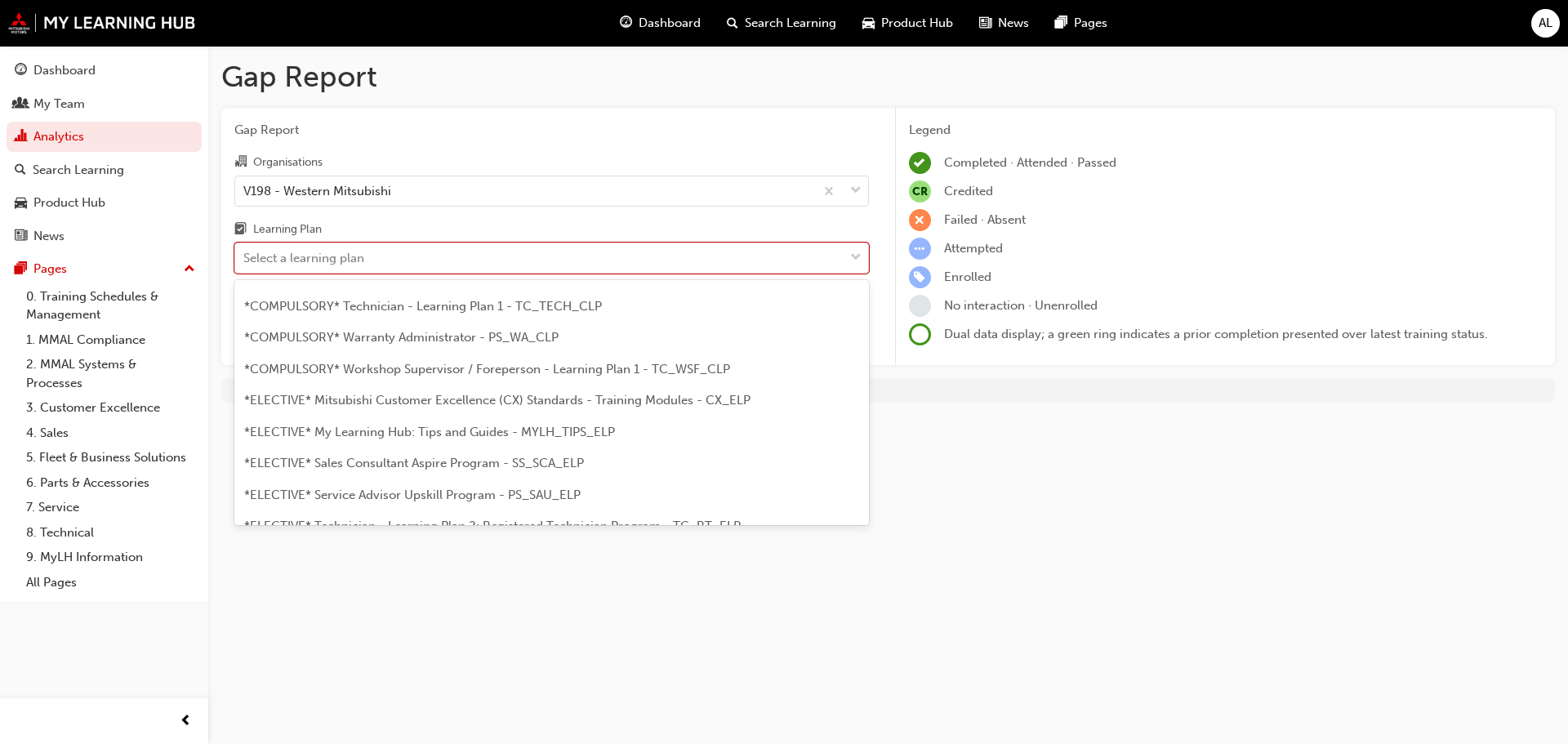
click at [401, 307] on span "*COMPULSORY* Technician - Learning Plan 1 - TC_TECH_CLP" at bounding box center [423, 306] width 357 height 14
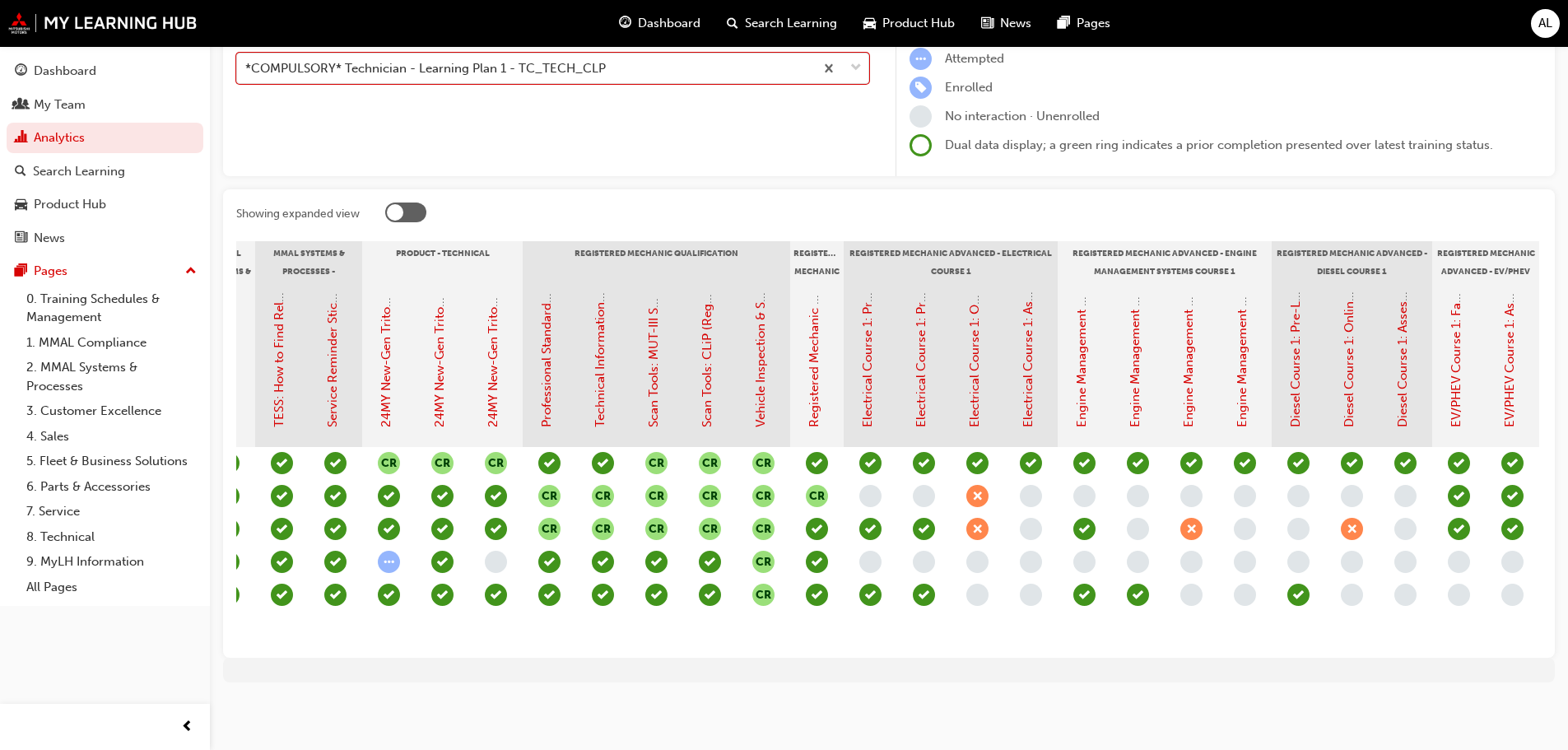
scroll to position [0, 567]
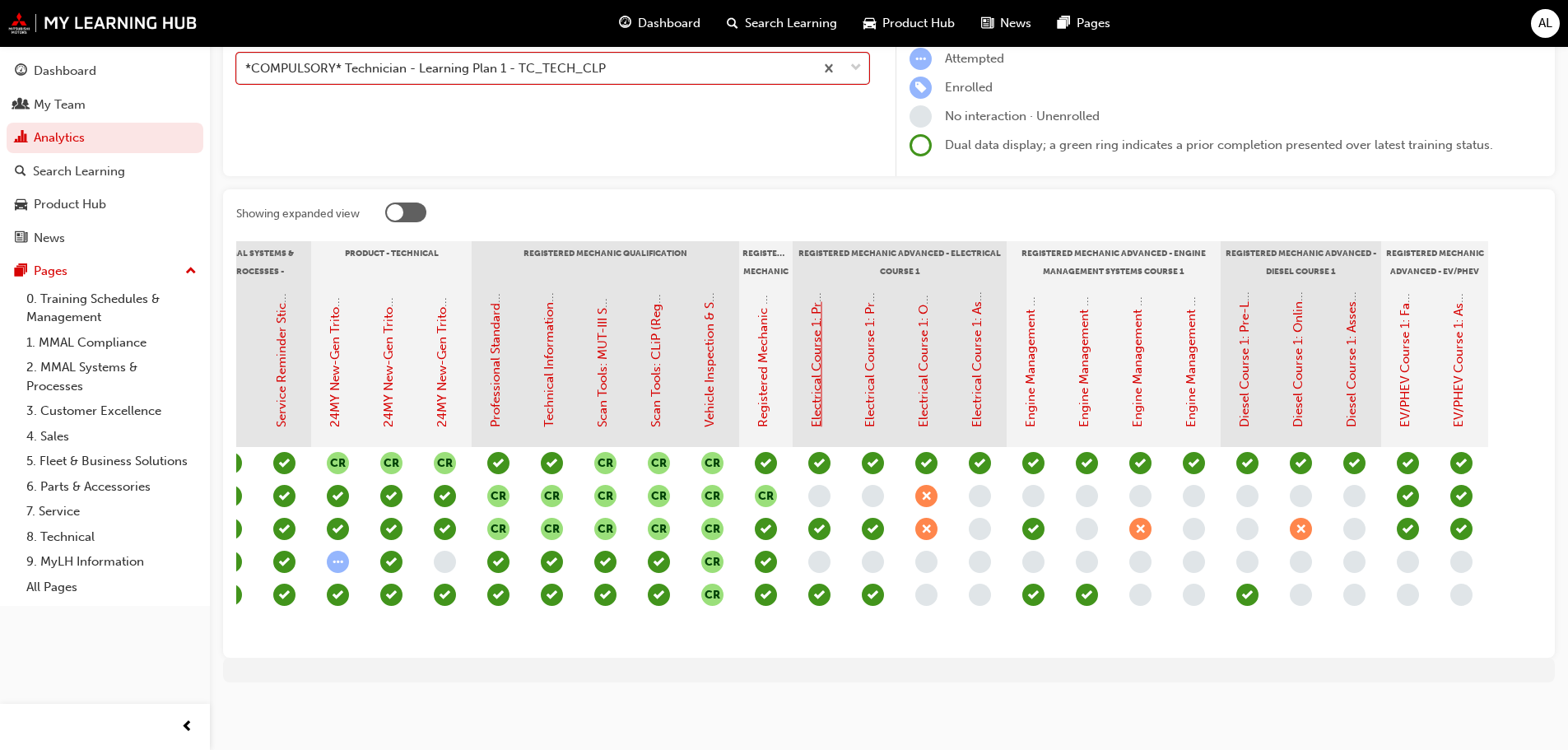
click at [820, 375] on link "Electrical Course 1: Pre-Learning Module 1 (Registered Mechanic Advanced)" at bounding box center [816, 210] width 14 height 433
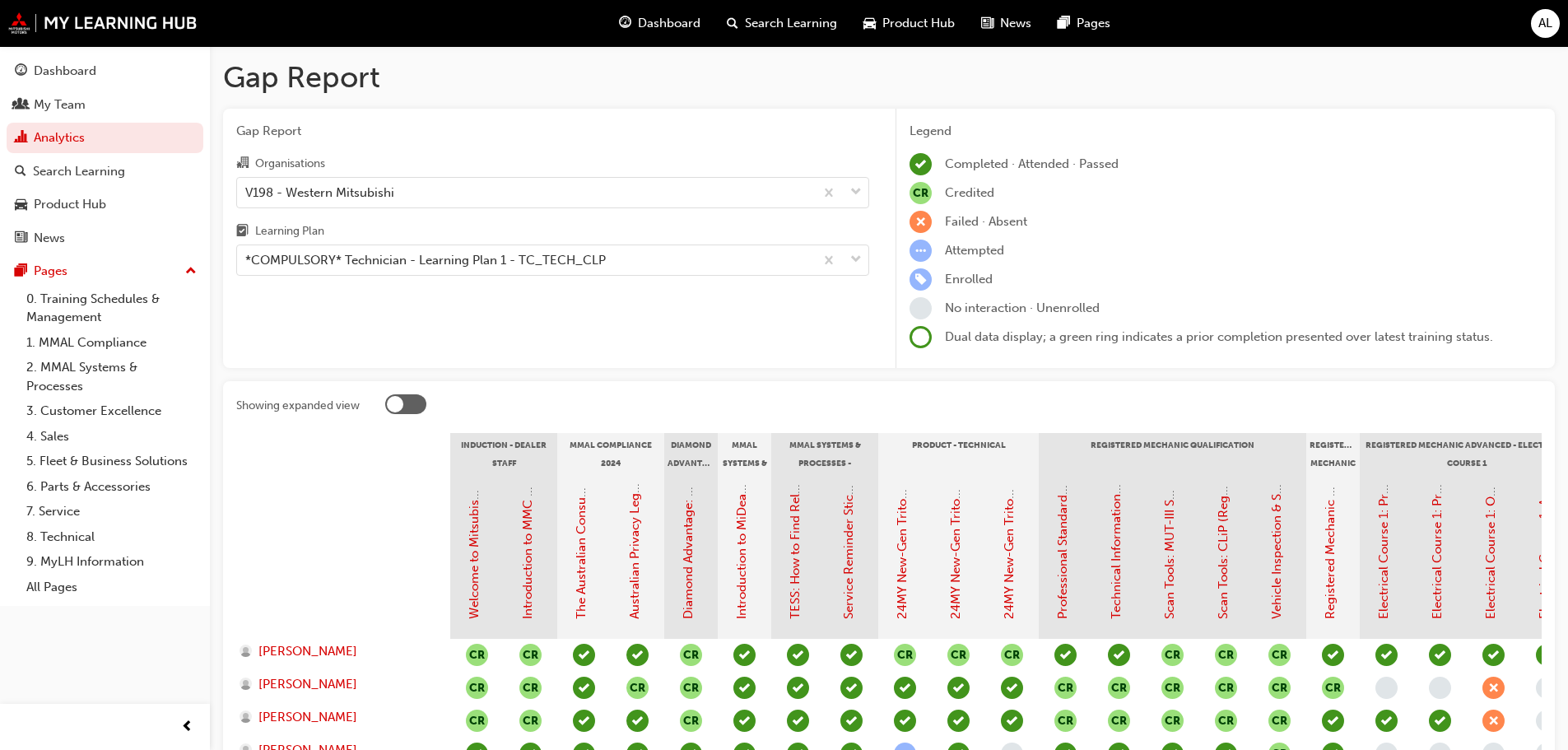
scroll to position [204, 0]
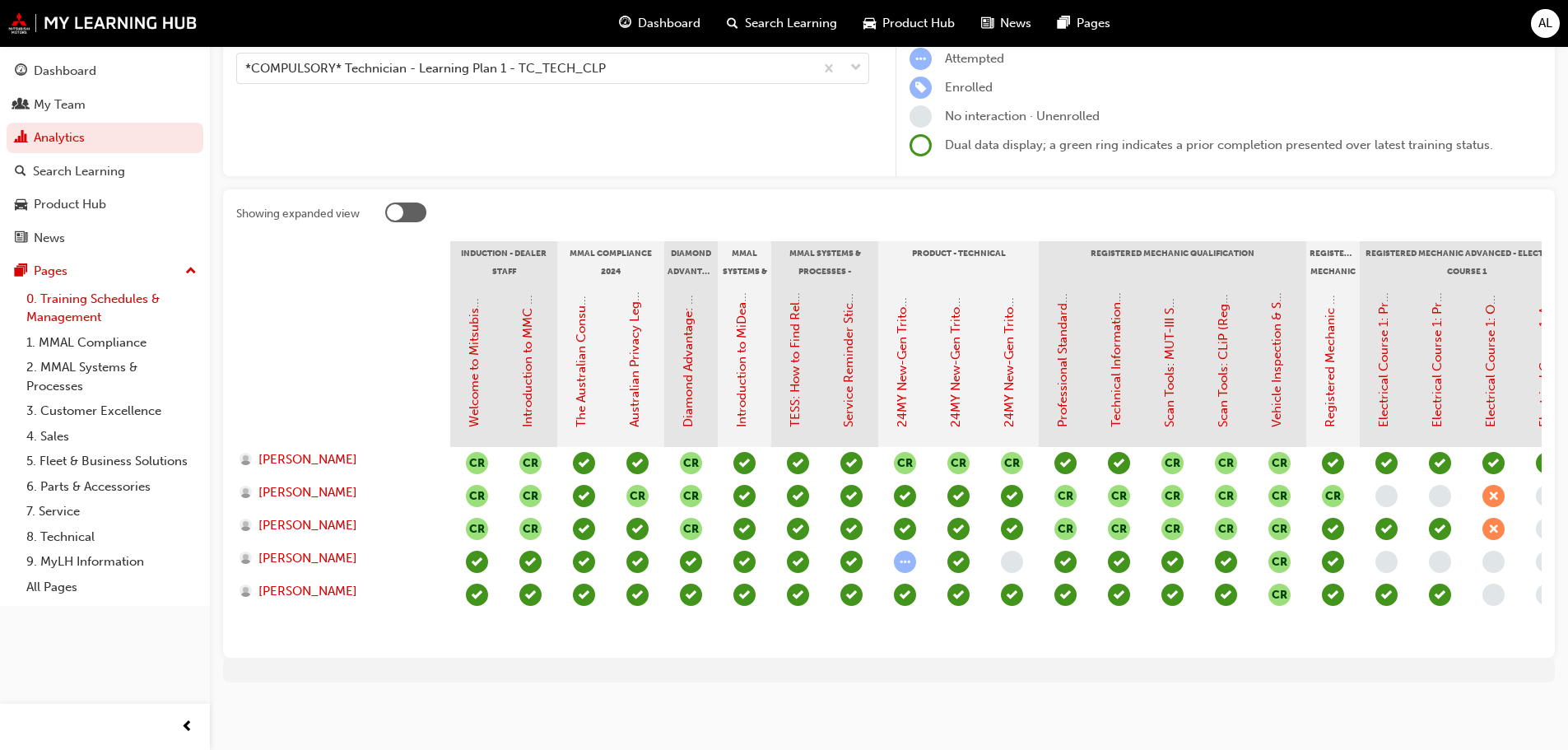
click at [68, 317] on link "0. Training Schedules & Management" at bounding box center [111, 308] width 184 height 43
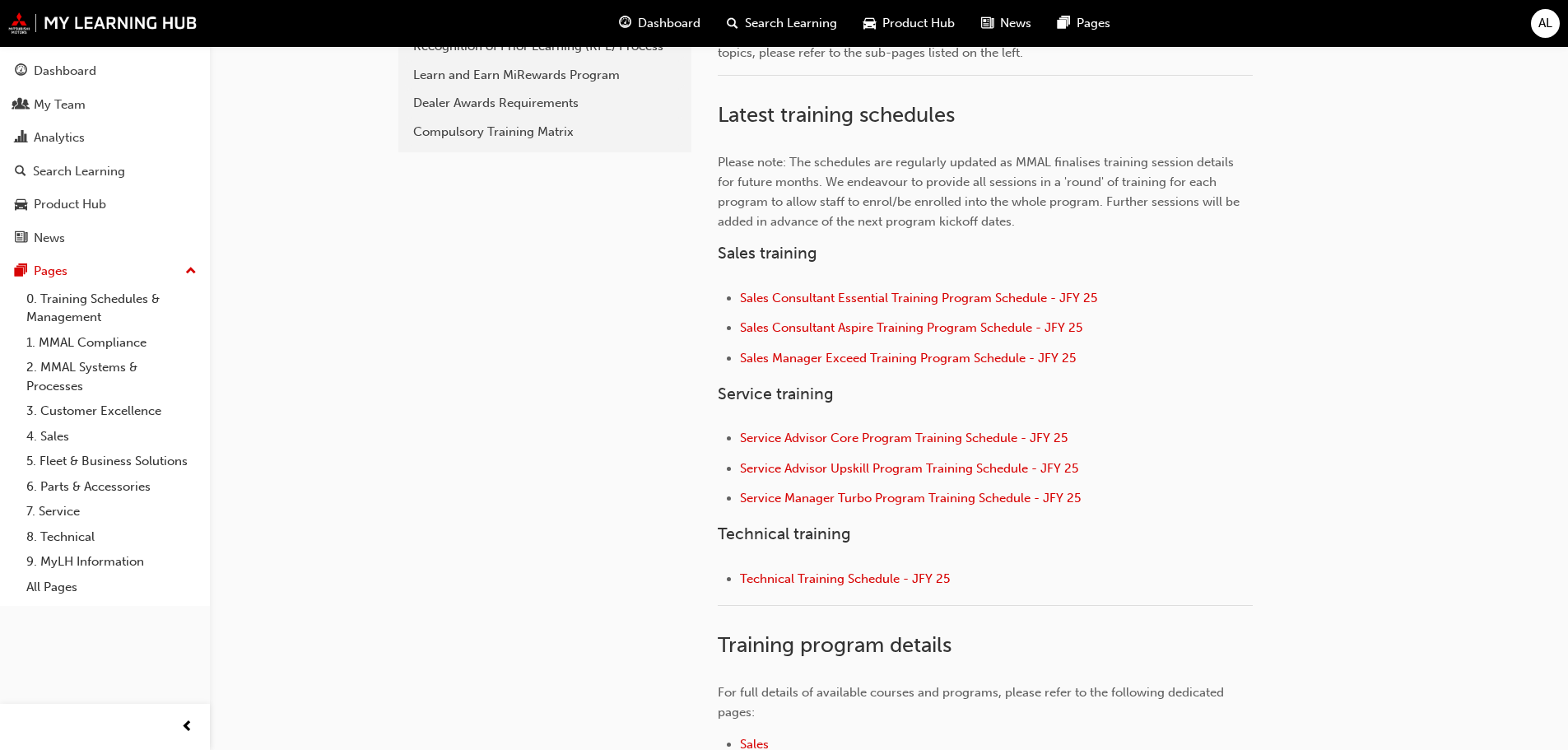
scroll to position [577, 0]
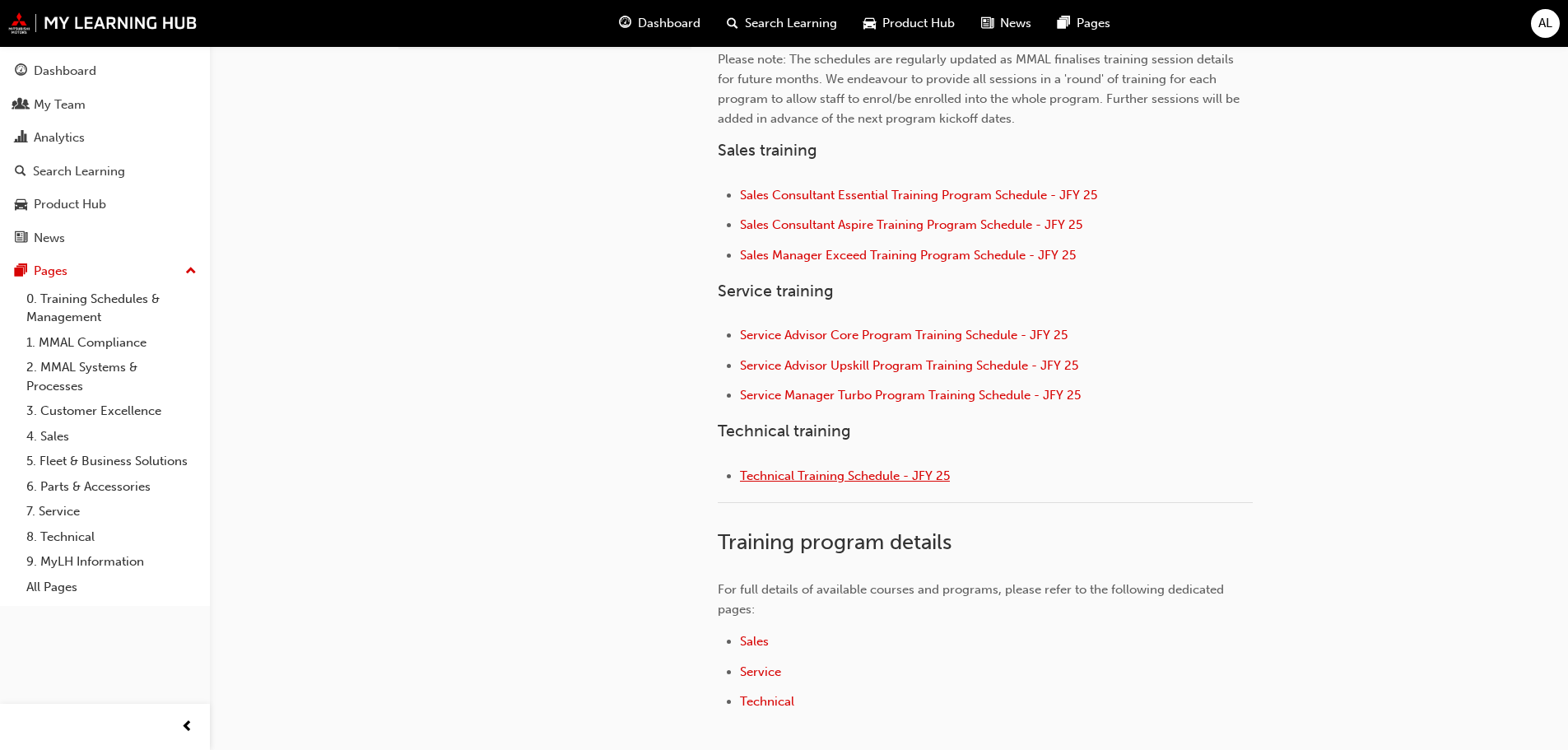
click at [852, 474] on span "Technical Training Schedule - JFY 25" at bounding box center [845, 475] width 210 height 14
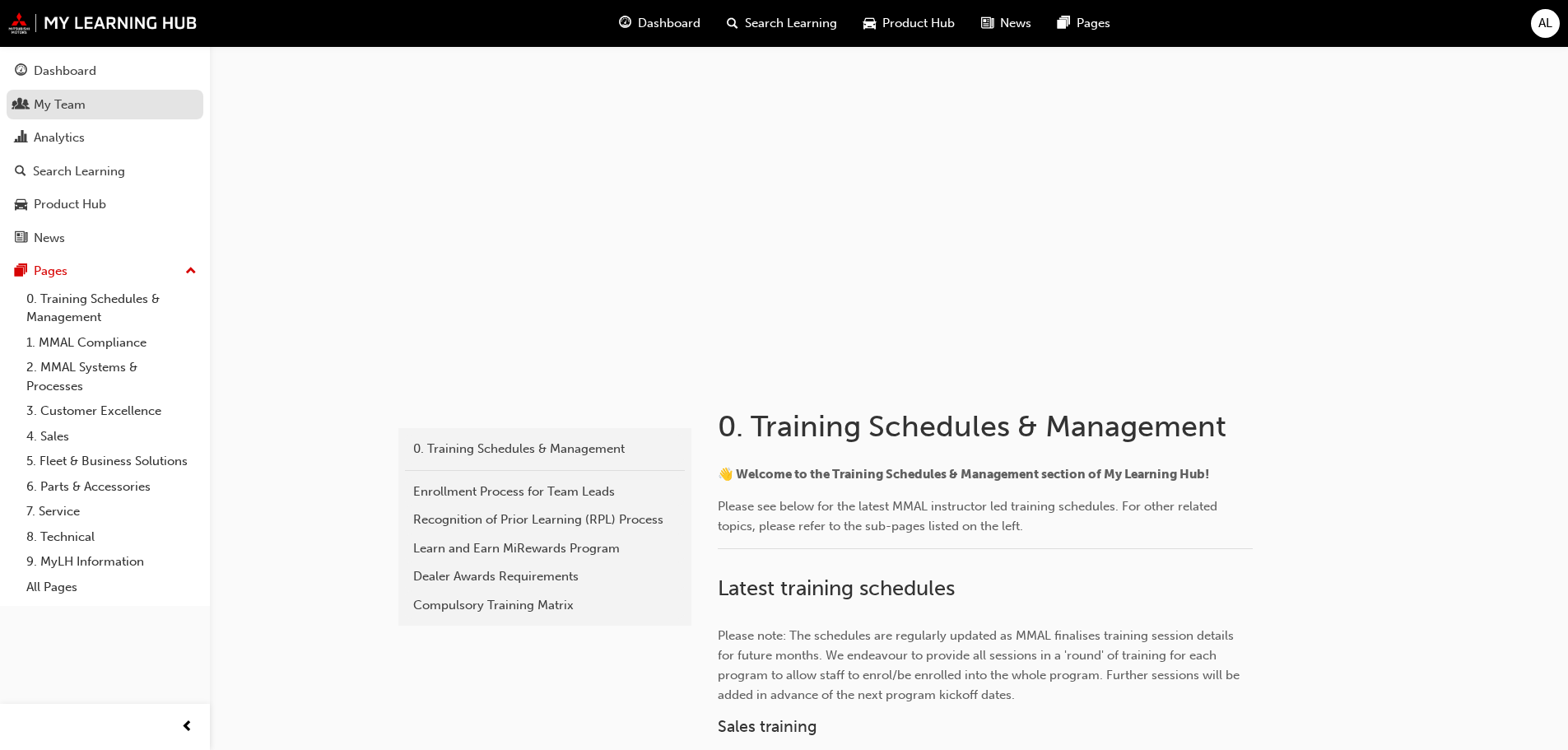
click at [42, 104] on div "My Team" at bounding box center [59, 105] width 52 height 19
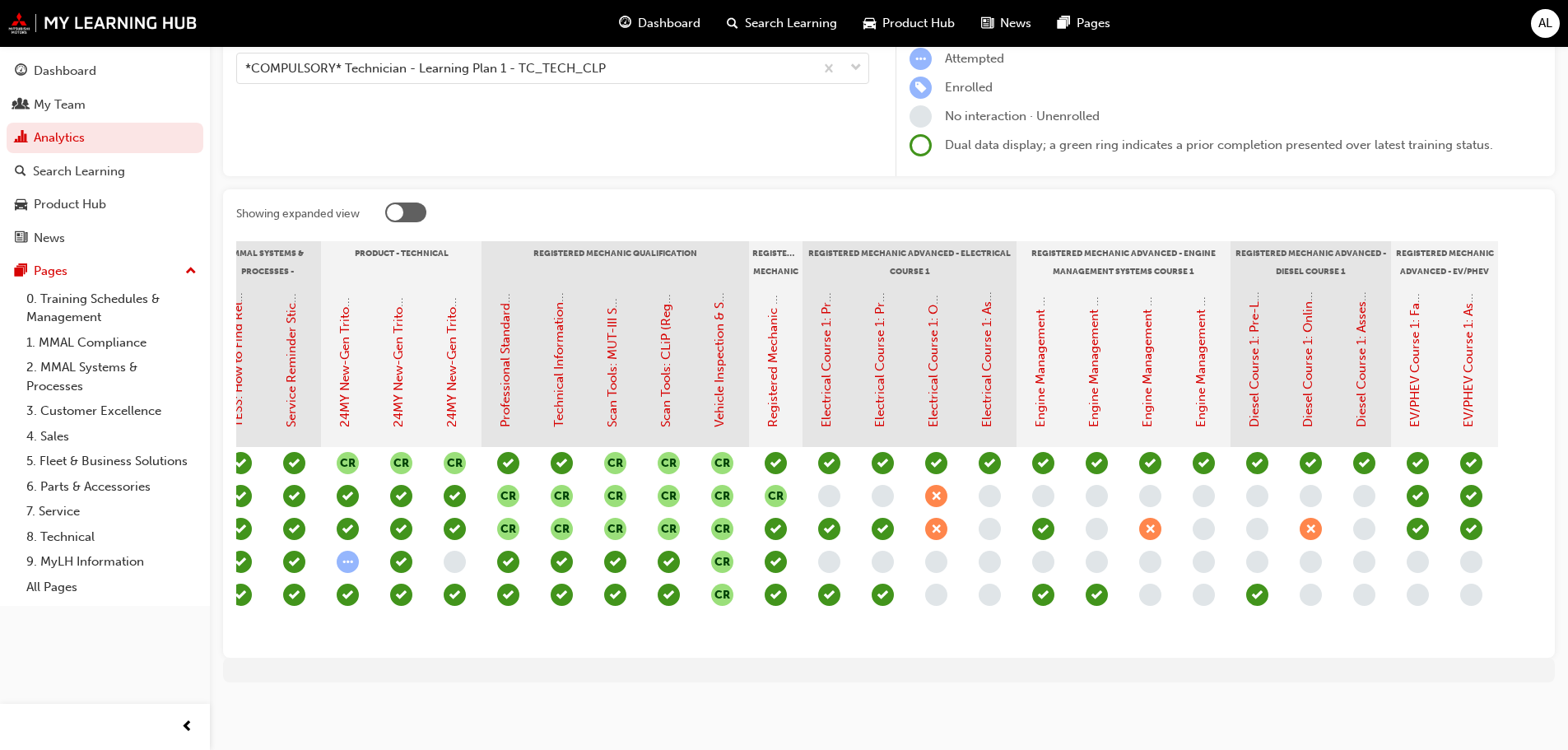
scroll to position [0, 567]
